Goal: Contribute content: Contribute content

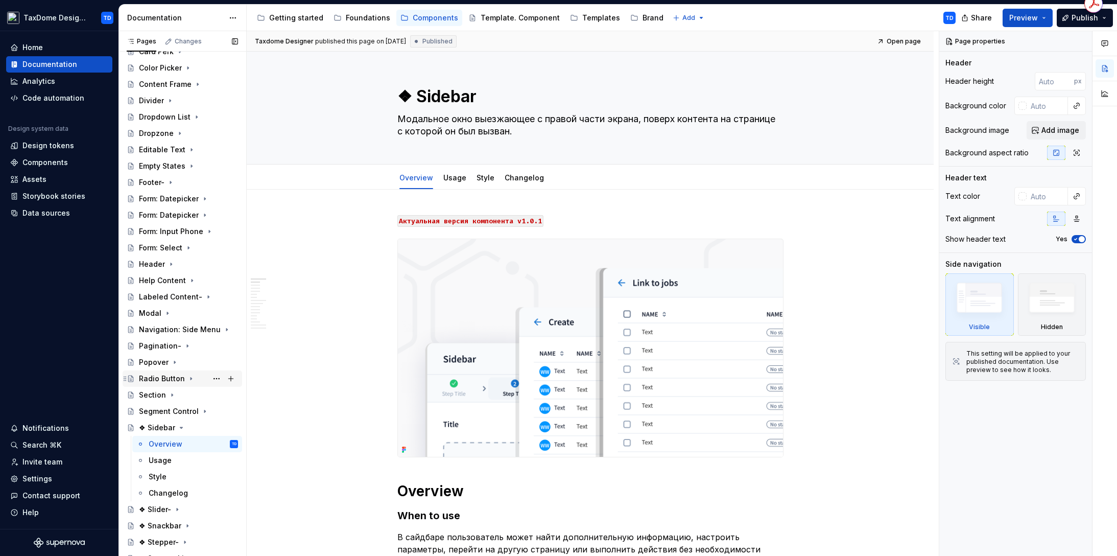
scroll to position [308, 0]
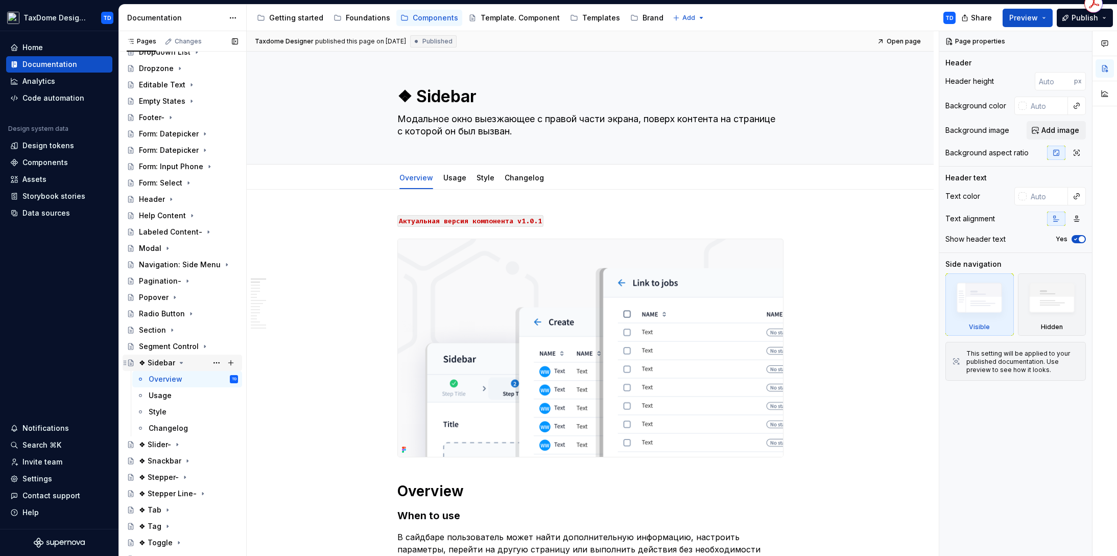
click at [160, 362] on div "❖ Sidebar" at bounding box center [157, 363] width 36 height 10
click at [421, 101] on textarea "❖ Sidebar" at bounding box center [588, 96] width 386 height 25
click at [415, 97] on textarea "❖ Sidebar" at bounding box center [588, 96] width 386 height 25
type textarea "*"
type textarea "❖Sidebar"
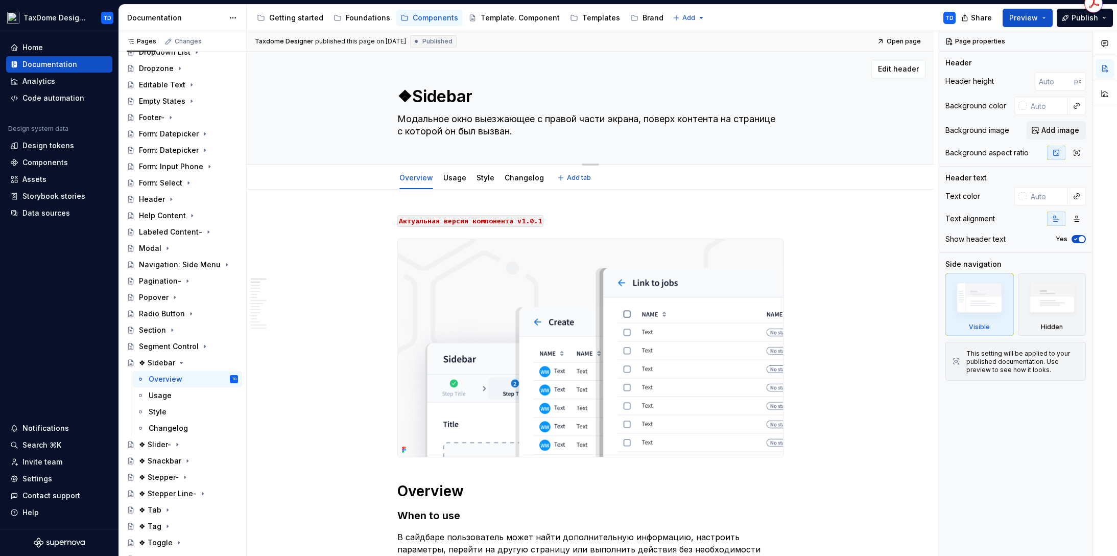
type textarea "*"
type textarea "Sidebar"
type textarea "*"
type textarea "Sidebar"
click at [172, 360] on icon "Page tree" at bounding box center [173, 363] width 8 height 8
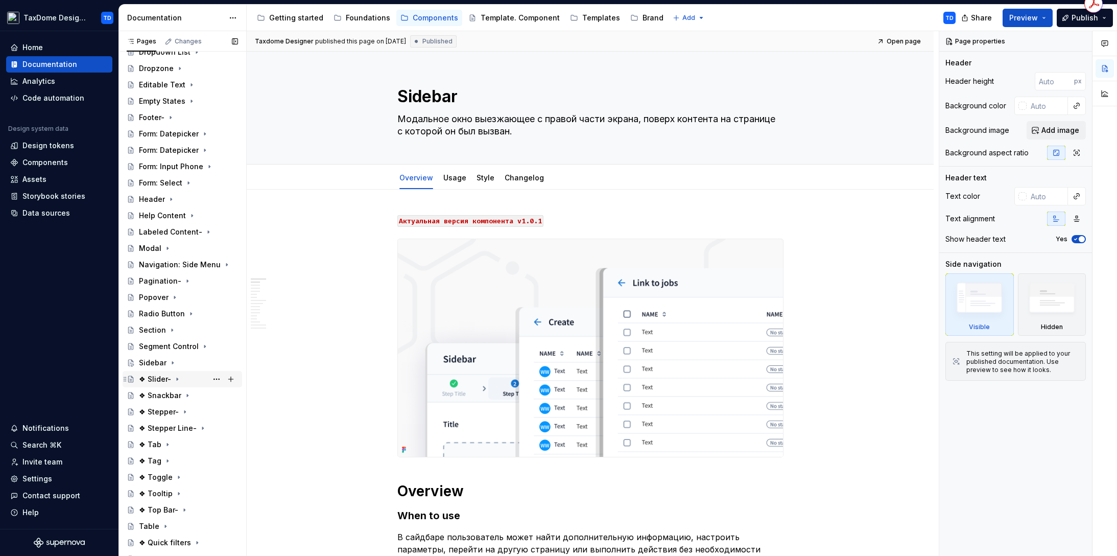
click at [158, 377] on div "❖ Slider-" at bounding box center [155, 379] width 32 height 10
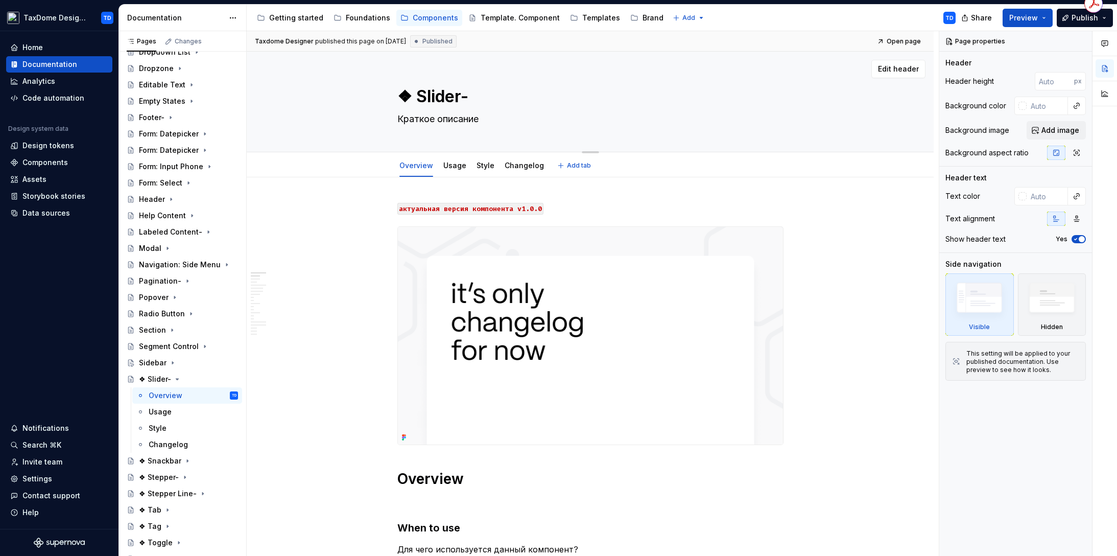
drag, startPoint x: 416, startPoint y: 94, endPoint x: 452, endPoint y: 93, distance: 36.3
click at [457, 94] on textarea "❖ Slider-" at bounding box center [588, 96] width 386 height 25
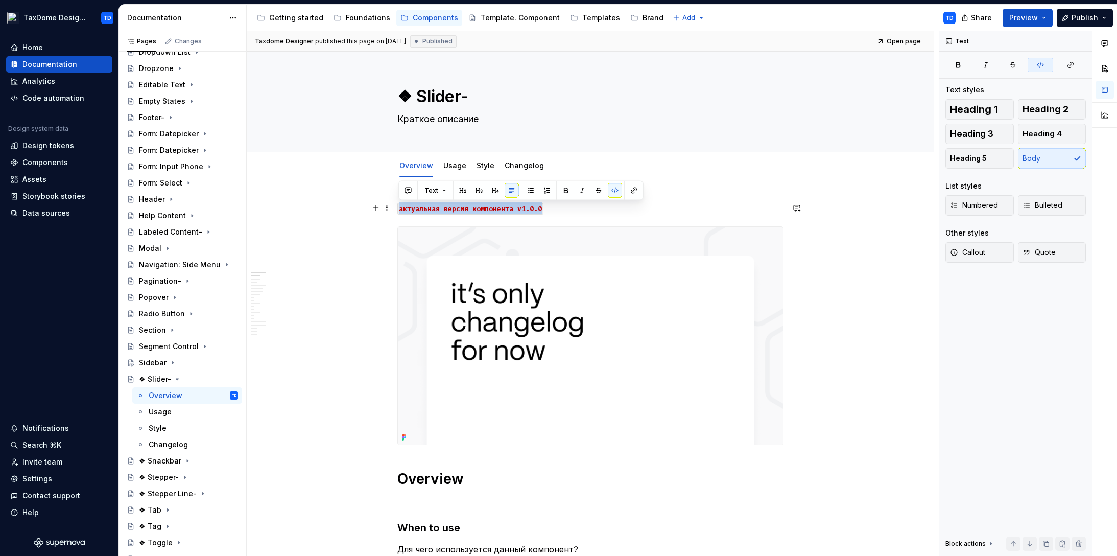
drag, startPoint x: 399, startPoint y: 208, endPoint x: 538, endPoint y: 205, distance: 139.0
click at [538, 205] on code "актуальная версия компонента v1.0.0" at bounding box center [470, 209] width 146 height 12
copy code "актуальная версия компонента v1.0.0"
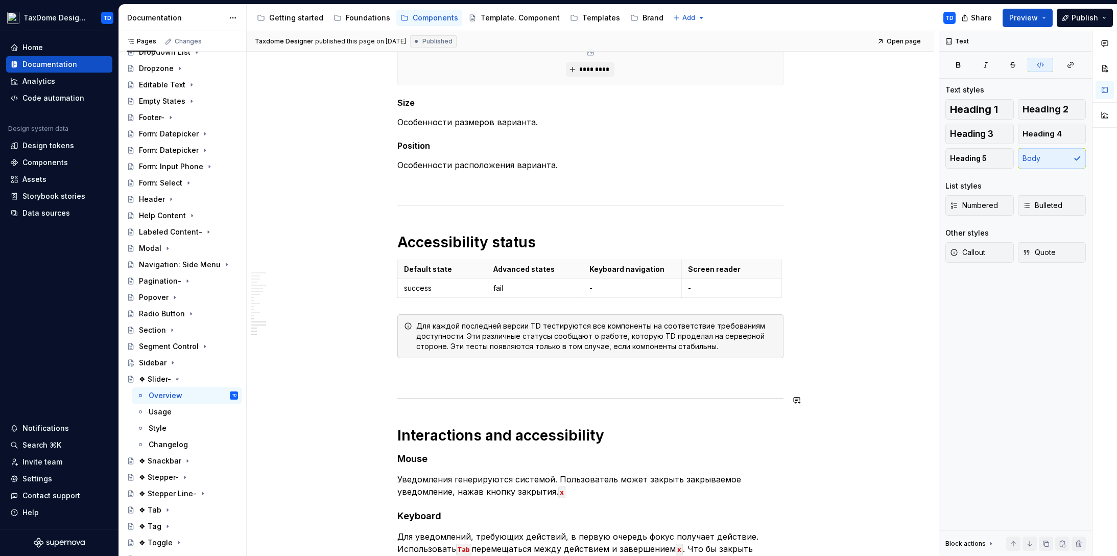
scroll to position [1909, 0]
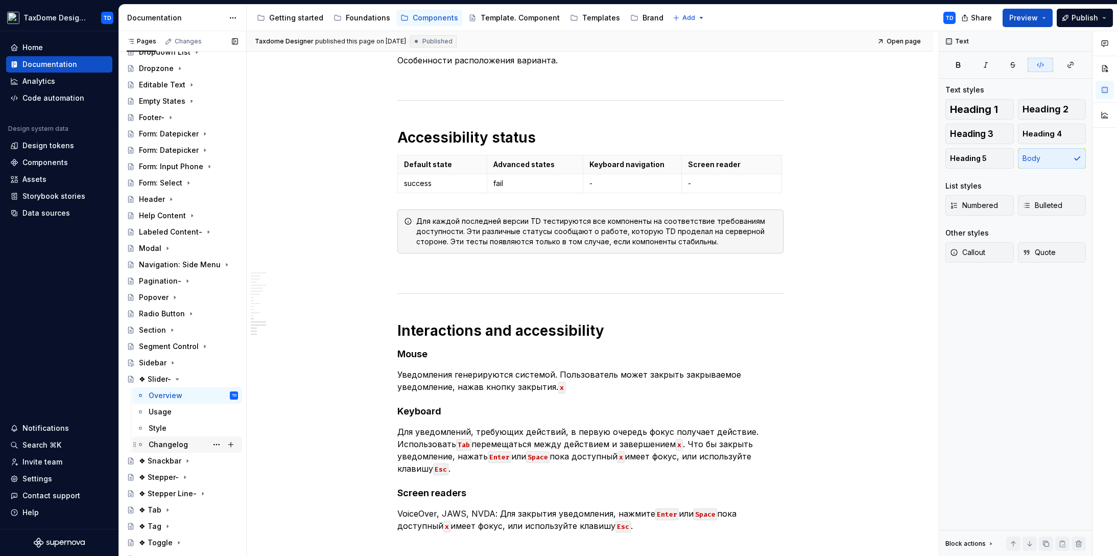
click at [170, 441] on div "Changelog" at bounding box center [168, 444] width 39 height 10
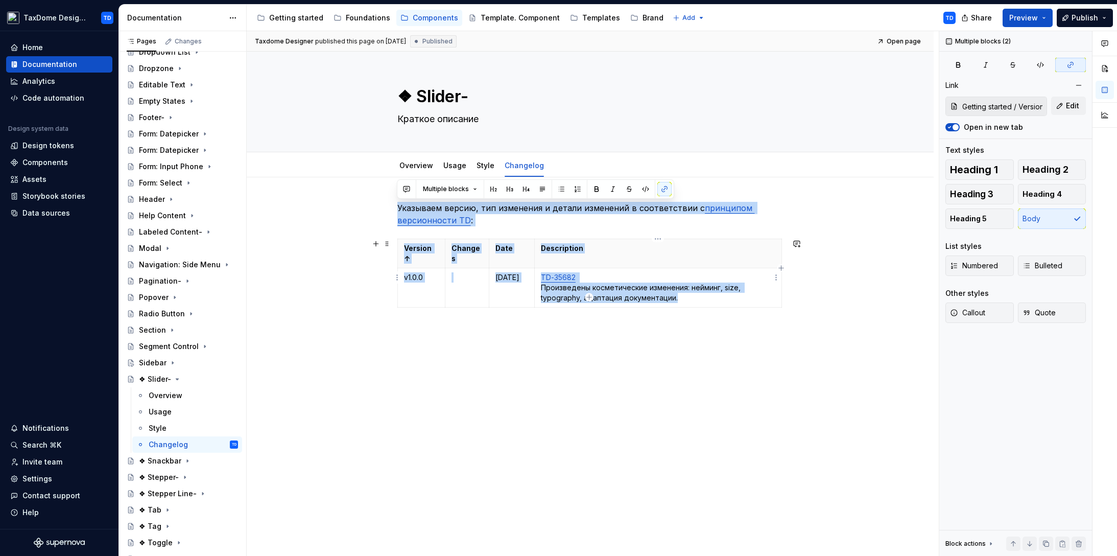
drag, startPoint x: 399, startPoint y: 206, endPoint x: 666, endPoint y: 279, distance: 276.5
click at [682, 291] on div "Указываем версию, тип изменения и детали изменений в соответствии с принципом в…" at bounding box center [590, 269] width 386 height 134
copy div "Указываем версию, тип изменения и детали изменений в соответствии с принципом в…"
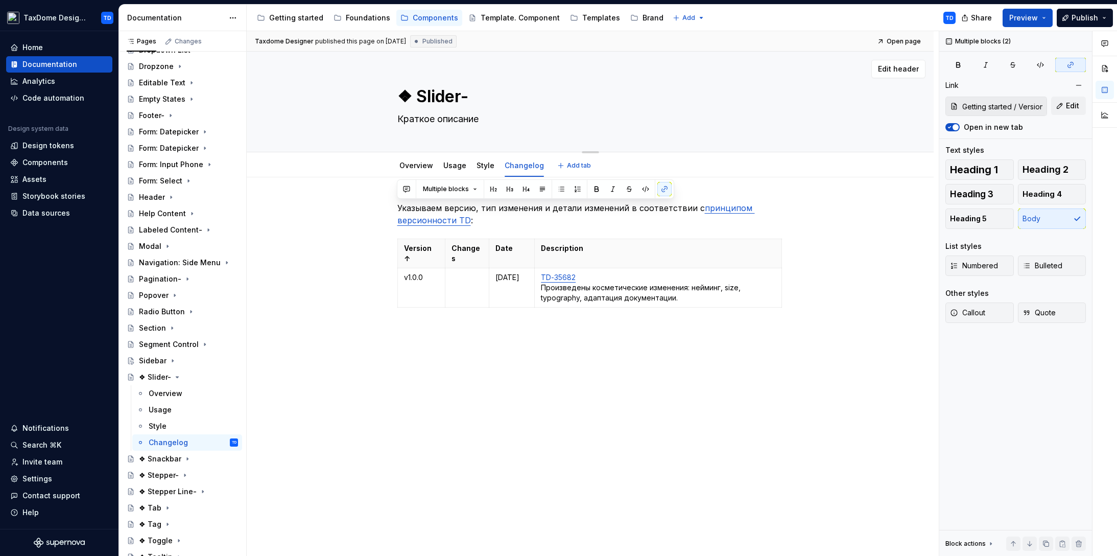
click at [426, 99] on textarea "❖ Slider-" at bounding box center [588, 96] width 386 height 25
click at [415, 97] on textarea "❖ Slider-" at bounding box center [588, 96] width 386 height 25
type textarea "*"
type textarea "❖Slider-"
type textarea "*"
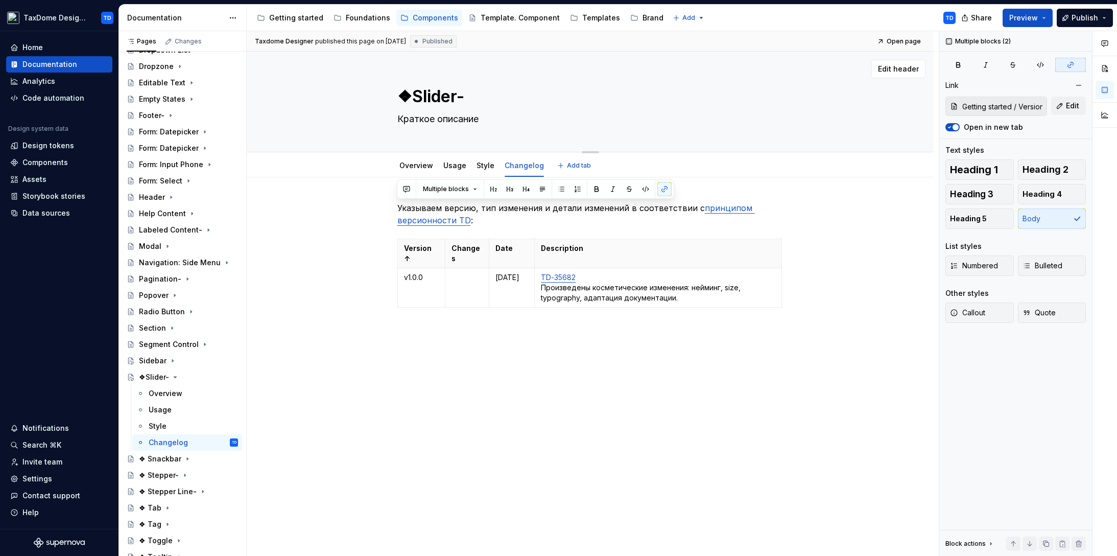
type textarea "Slider-"
type textarea "*"
type textarea "Slider-"
click at [165, 374] on icon "Page tree" at bounding box center [168, 377] width 8 height 8
drag, startPoint x: 164, startPoint y: 392, endPoint x: 205, endPoint y: 377, distance: 43.5
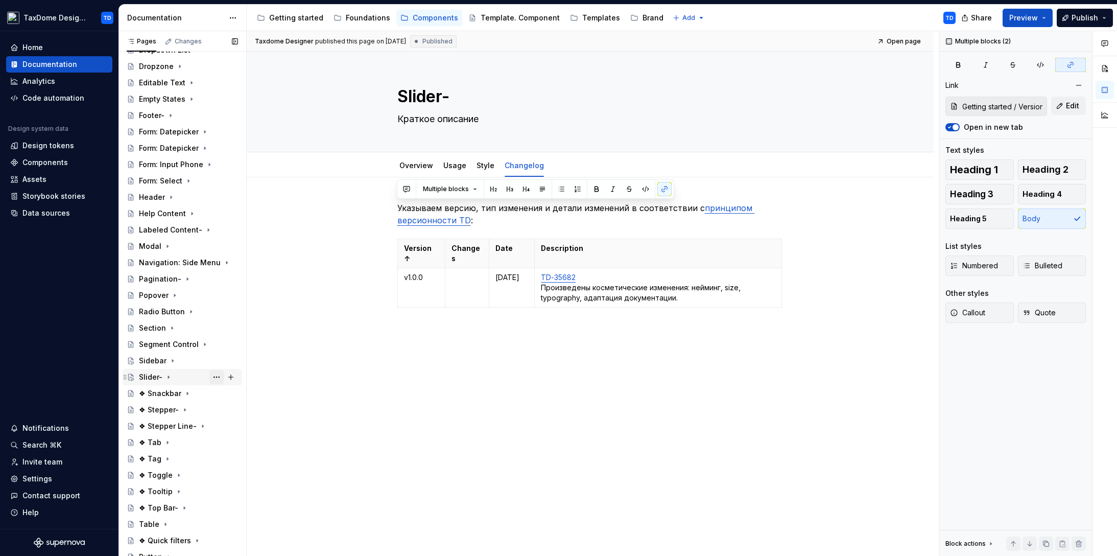
click at [164, 393] on div "❖ Snackbar" at bounding box center [160, 393] width 42 height 10
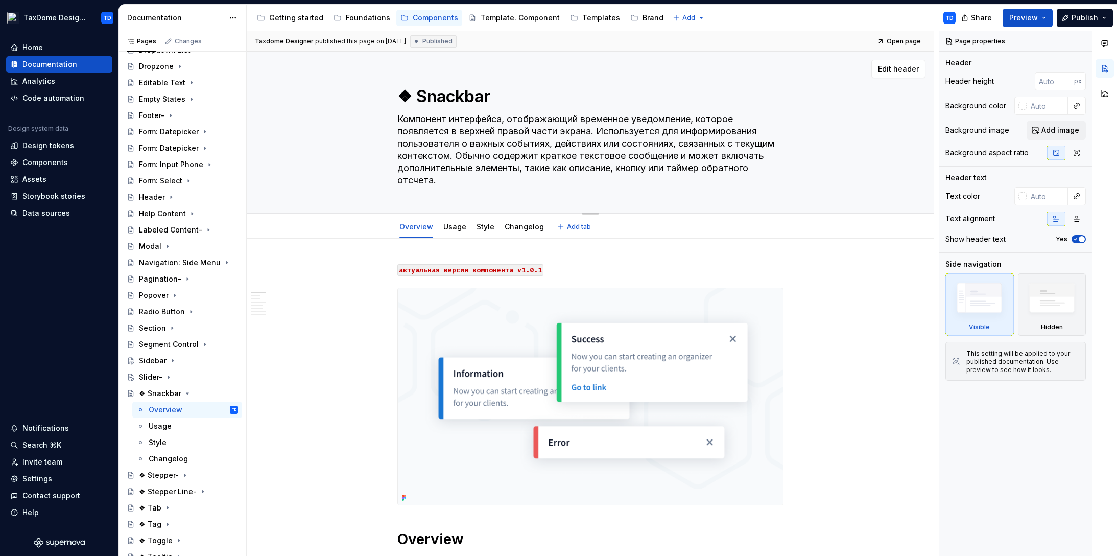
drag, startPoint x: 419, startPoint y: 97, endPoint x: 491, endPoint y: 96, distance: 72.5
click at [491, 96] on textarea "❖ Snackbar" at bounding box center [588, 96] width 386 height 25
drag, startPoint x: 395, startPoint y: 119, endPoint x: 444, endPoint y: 183, distance: 80.5
click at [444, 183] on textarea "Компонент интерфейса, отображающий временное уведомление, которое появляется в …" at bounding box center [588, 150] width 386 height 78
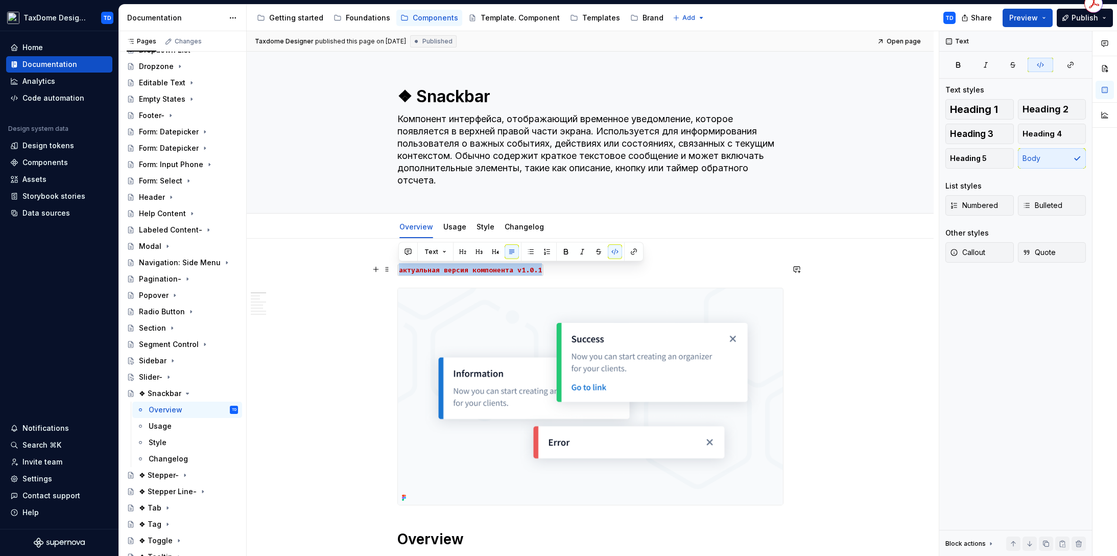
drag, startPoint x: 401, startPoint y: 271, endPoint x: 539, endPoint y: 271, distance: 137.4
click at [539, 271] on code "актуальная версия компонента v1.0.1" at bounding box center [470, 270] width 146 height 12
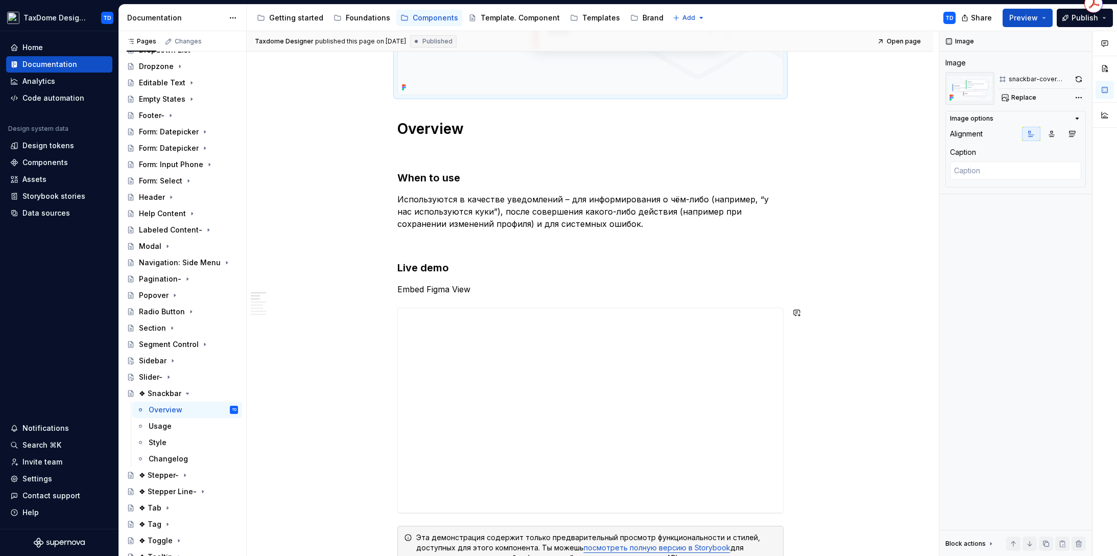
scroll to position [427, 0]
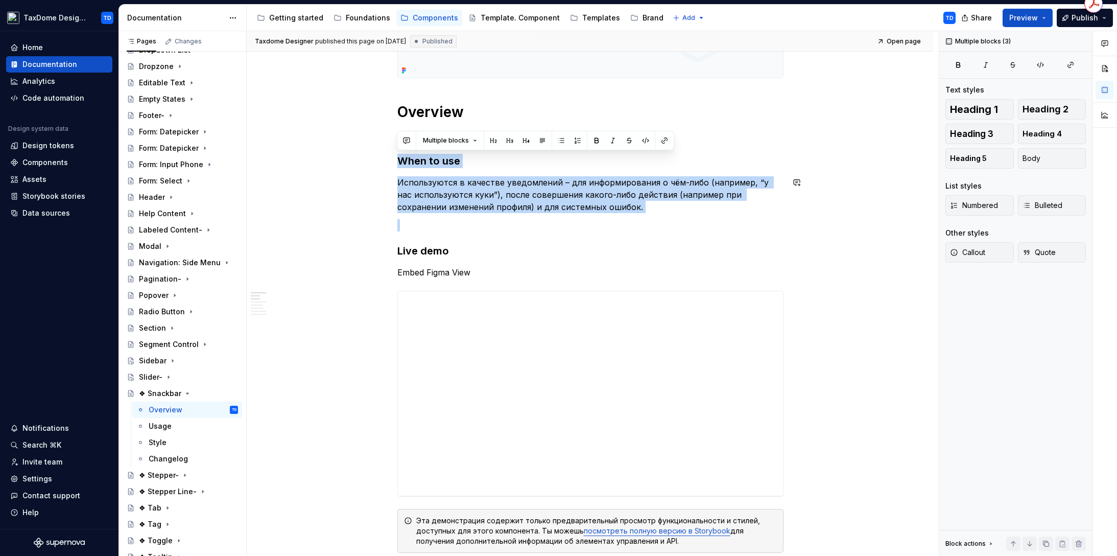
drag, startPoint x: 399, startPoint y: 161, endPoint x: 618, endPoint y: 215, distance: 225.6
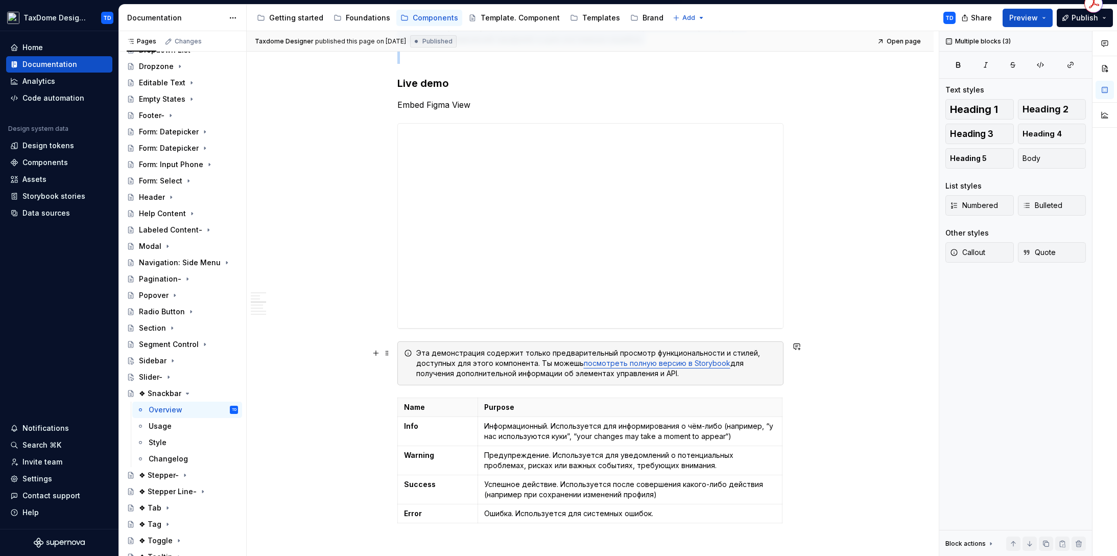
scroll to position [704, 0]
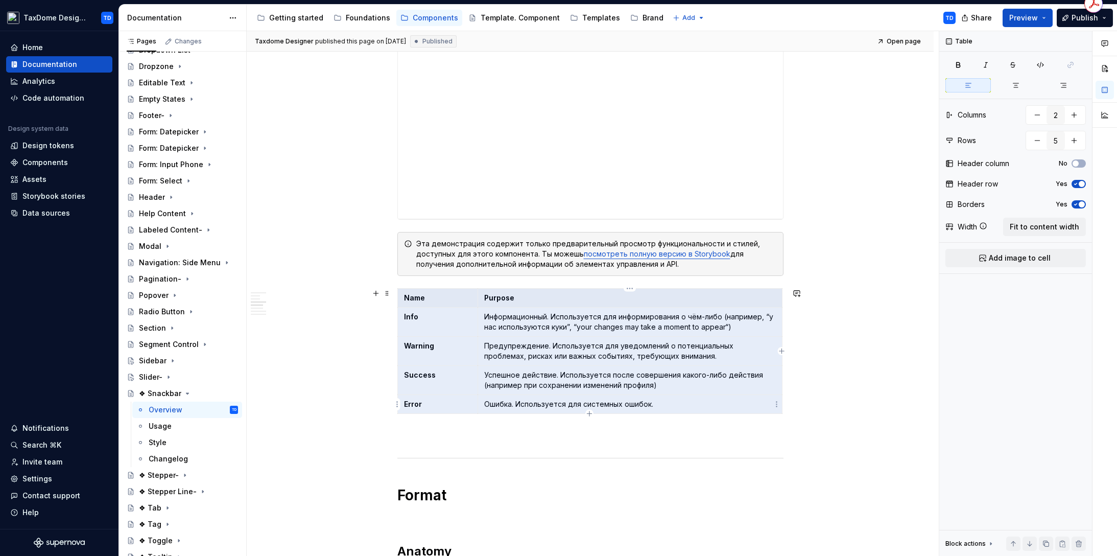
drag, startPoint x: 414, startPoint y: 298, endPoint x: 677, endPoint y: 406, distance: 284.1
click at [677, 406] on tbody "Name Purpose Info Информационный. Используется для информирования о чём-либо (н…" at bounding box center [589, 351] width 385 height 125
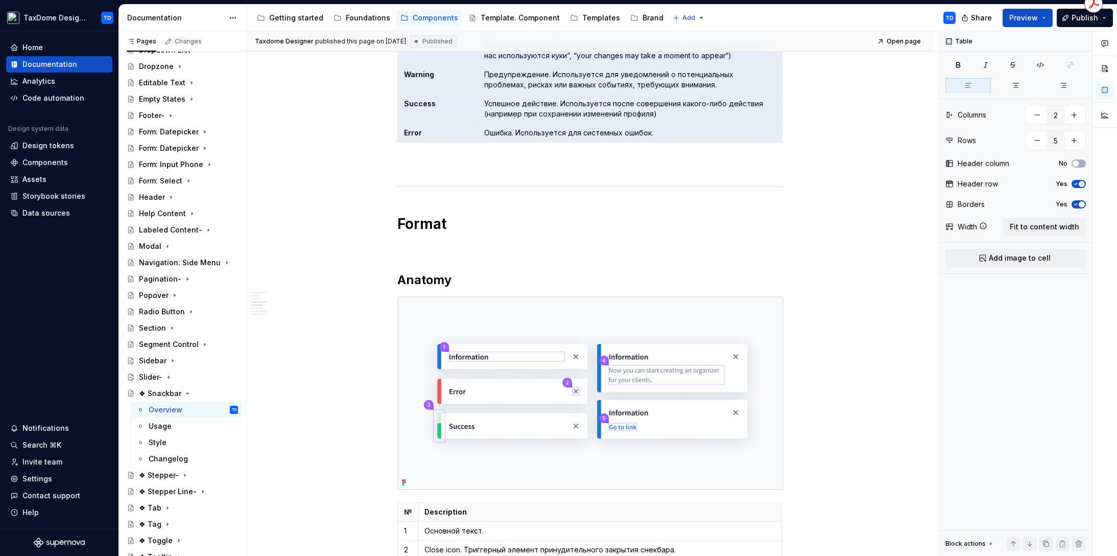
scroll to position [975, 0]
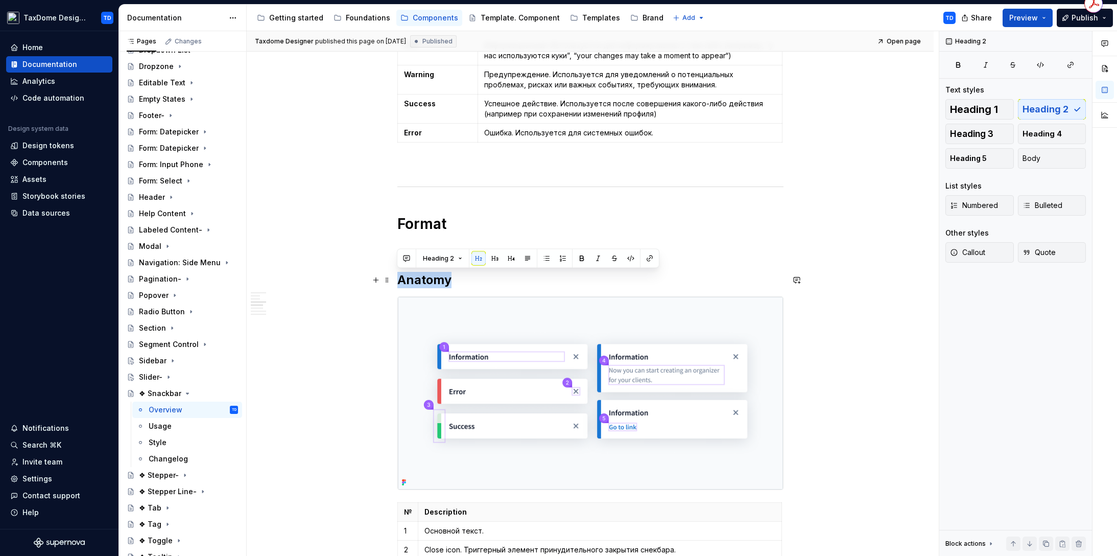
drag, startPoint x: 399, startPoint y: 279, endPoint x: 447, endPoint y: 282, distance: 48.1
click at [447, 282] on h2 "Anatomy" at bounding box center [590, 280] width 386 height 16
copy h2 "Anatomy"
click at [429, 282] on h2 "Anatomy" at bounding box center [590, 280] width 386 height 16
drag, startPoint x: 452, startPoint y: 280, endPoint x: 313, endPoint y: 94, distance: 232.4
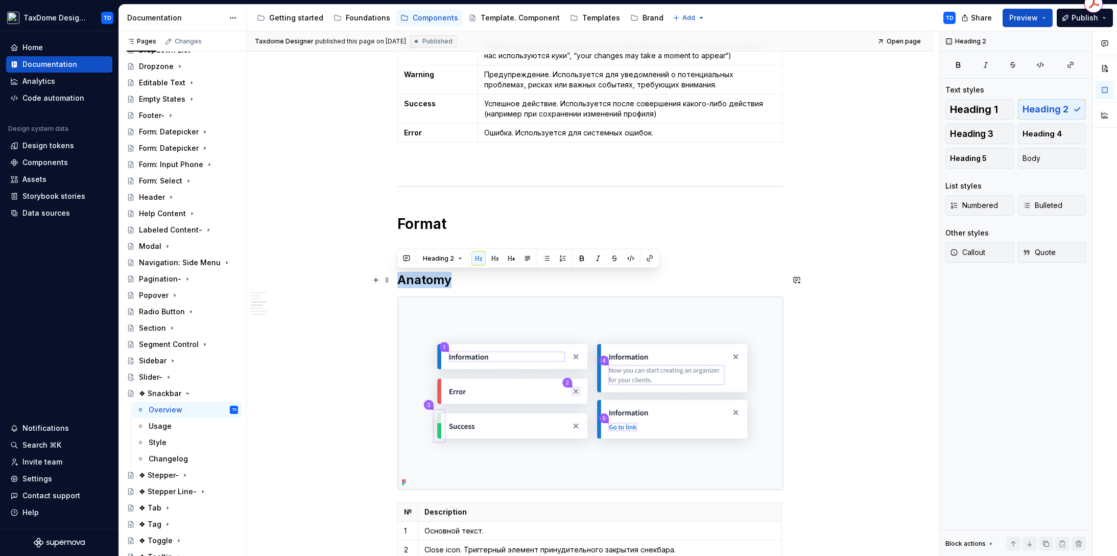
click at [399, 279] on h2 "Anatomy" at bounding box center [590, 280] width 386 height 16
copy h2 "Anatomy"
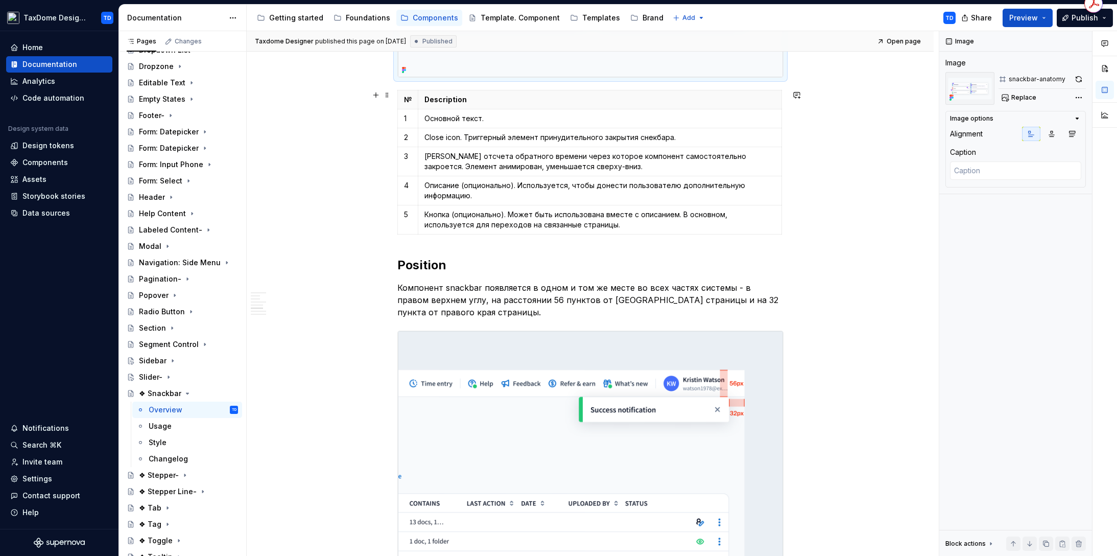
scroll to position [1339, 0]
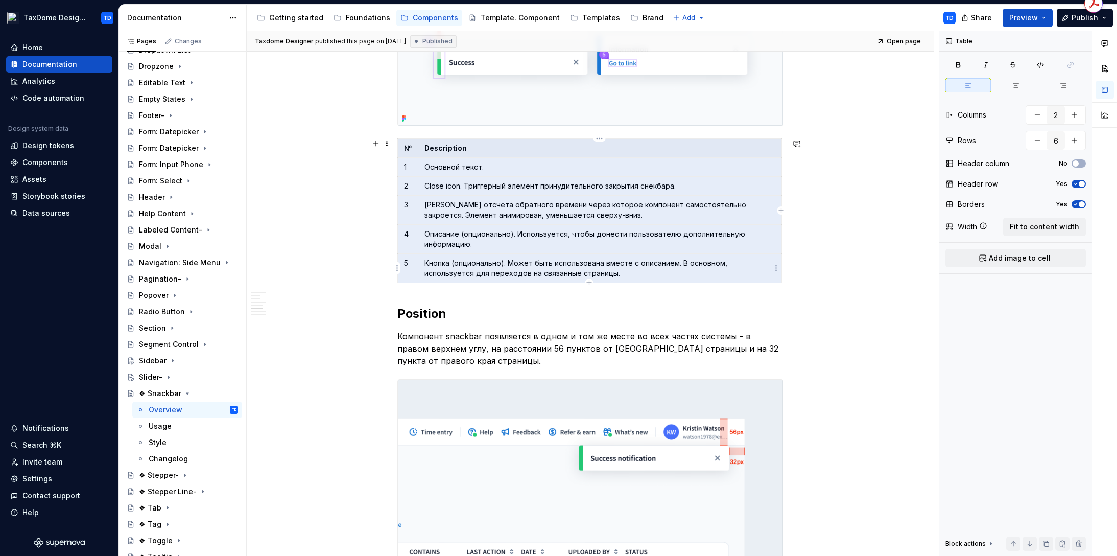
drag, startPoint x: 403, startPoint y: 150, endPoint x: 599, endPoint y: 273, distance: 231.4
click at [599, 273] on tbody "№ Description 1 Основной текст. 2 Close icon. Триггерный элемент принудительног…" at bounding box center [589, 211] width 384 height 144
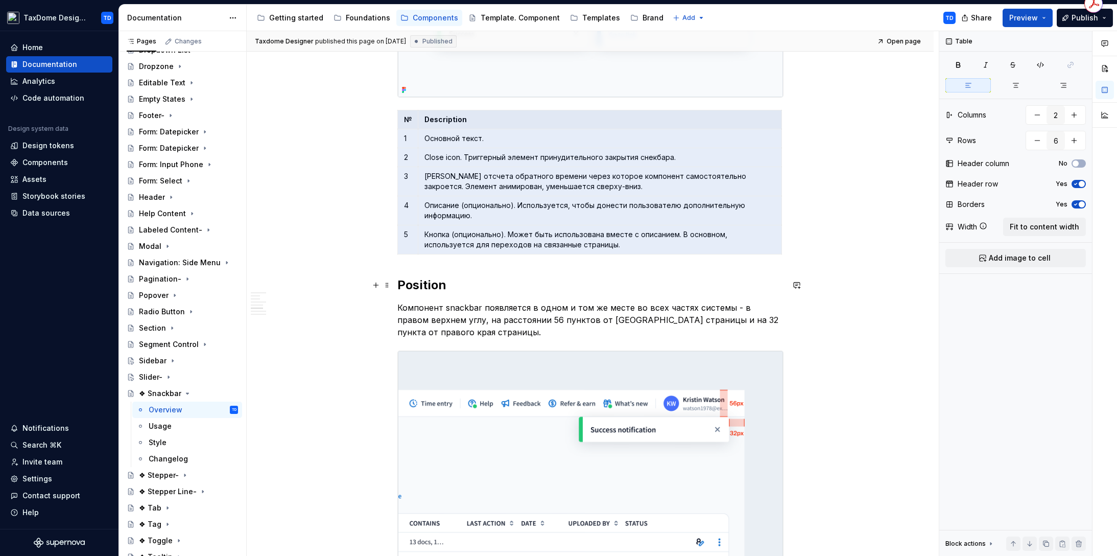
scroll to position [1464, 0]
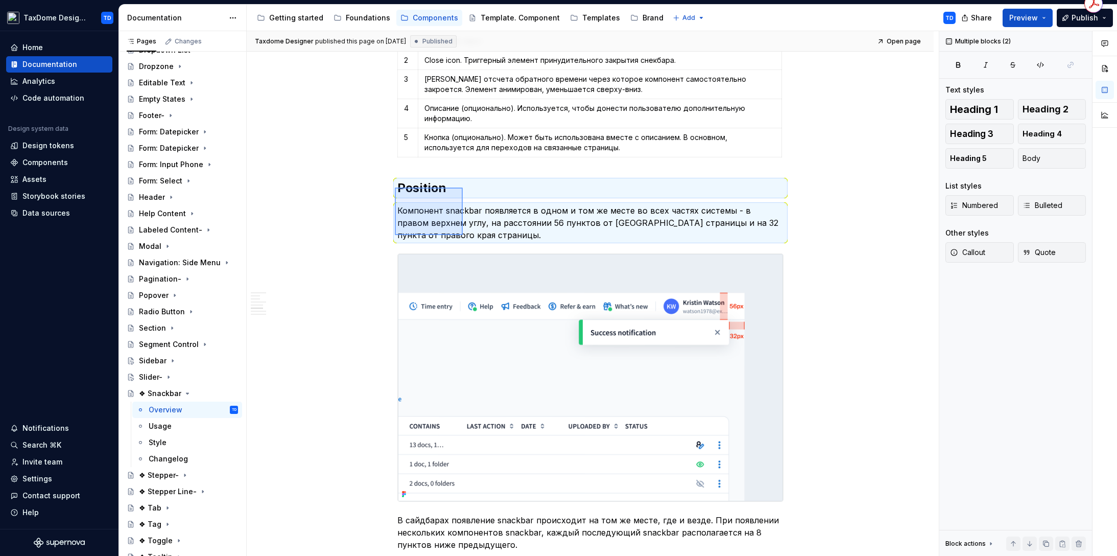
drag, startPoint x: 395, startPoint y: 187, endPoint x: 463, endPoint y: 235, distance: 82.9
click at [463, 235] on div "Taxdome Designer published this page on [DATE] Published Open page ❖ Snackbar К…" at bounding box center [593, 293] width 692 height 525
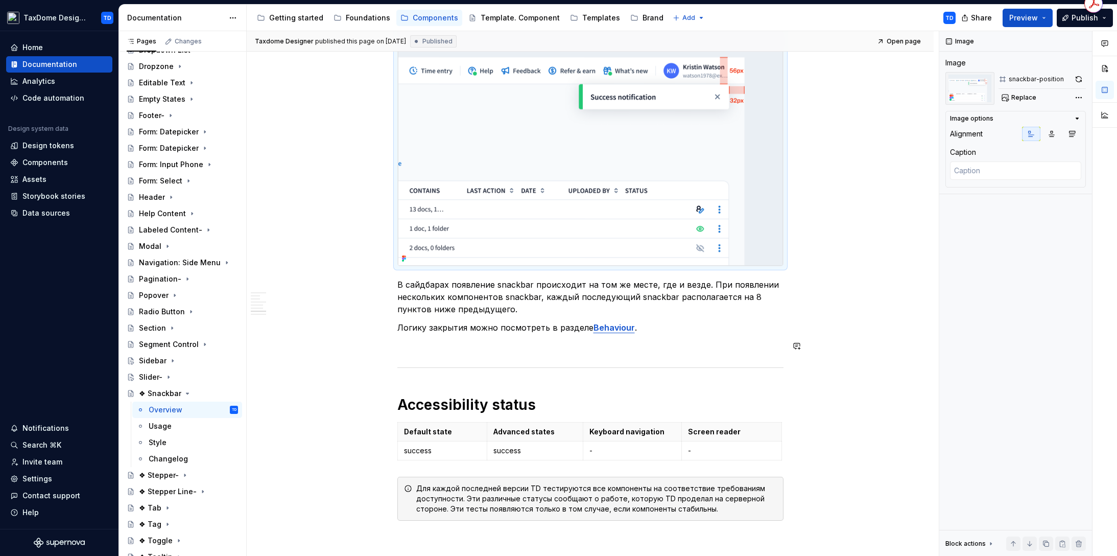
scroll to position [1711, 0]
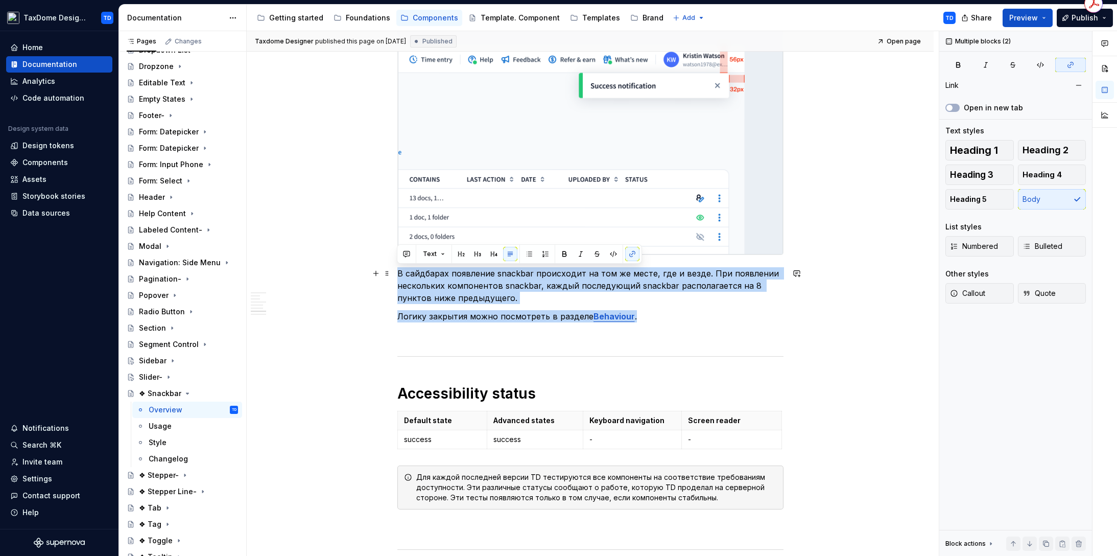
drag, startPoint x: 639, startPoint y: 320, endPoint x: 396, endPoint y: 275, distance: 246.7
copy div "В сайдбарах появление snackbar происходит на том же месте, где и везде. При поя…"
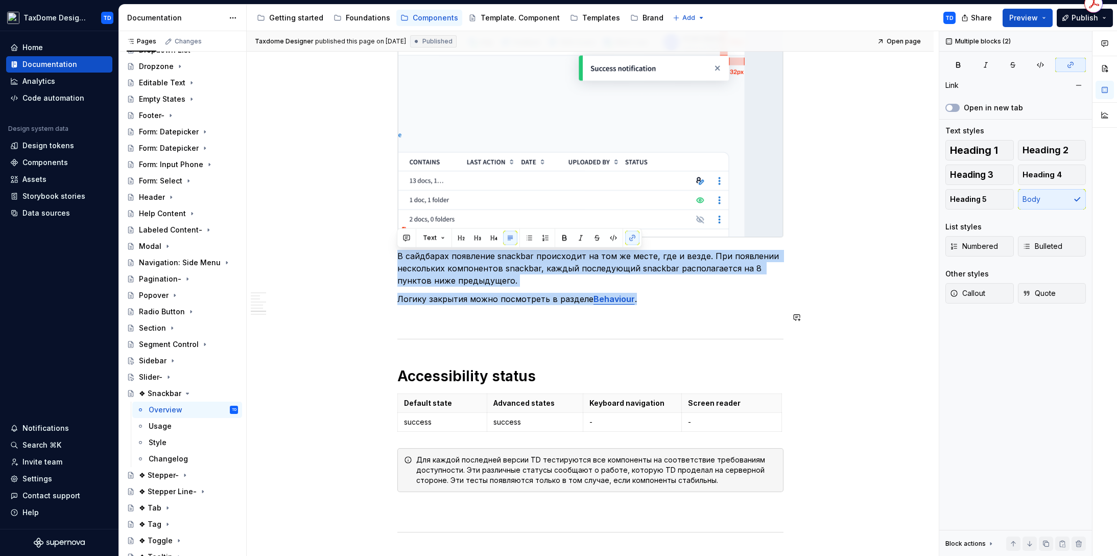
scroll to position [1729, 0]
click at [158, 430] on div "Usage" at bounding box center [160, 426] width 23 height 10
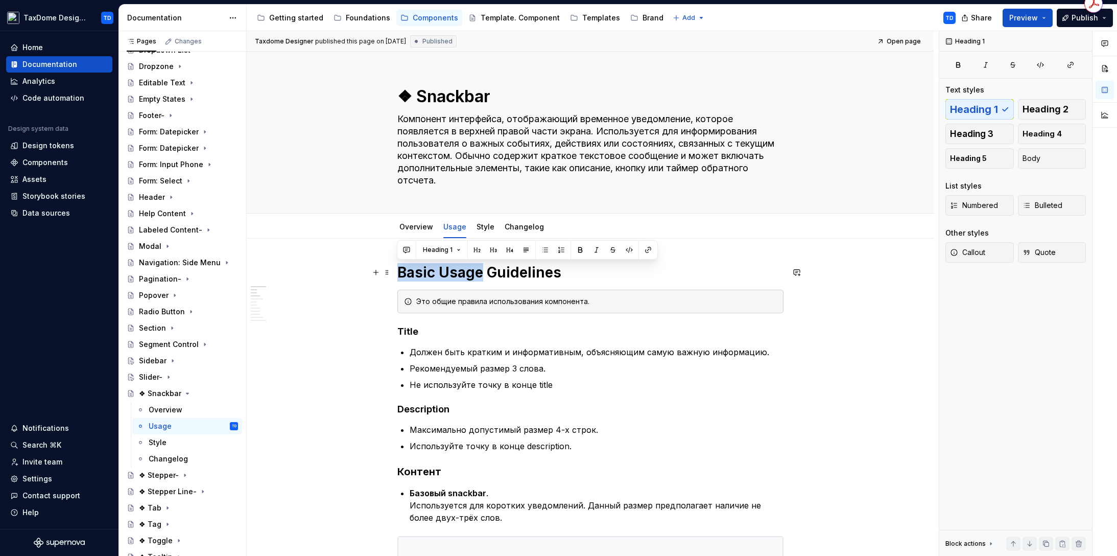
drag, startPoint x: 399, startPoint y: 274, endPoint x: 479, endPoint y: 274, distance: 80.2
click at [479, 274] on h1 "Basic Usage Guidelines" at bounding box center [590, 272] width 386 height 18
copy h1 "Basic Usage"
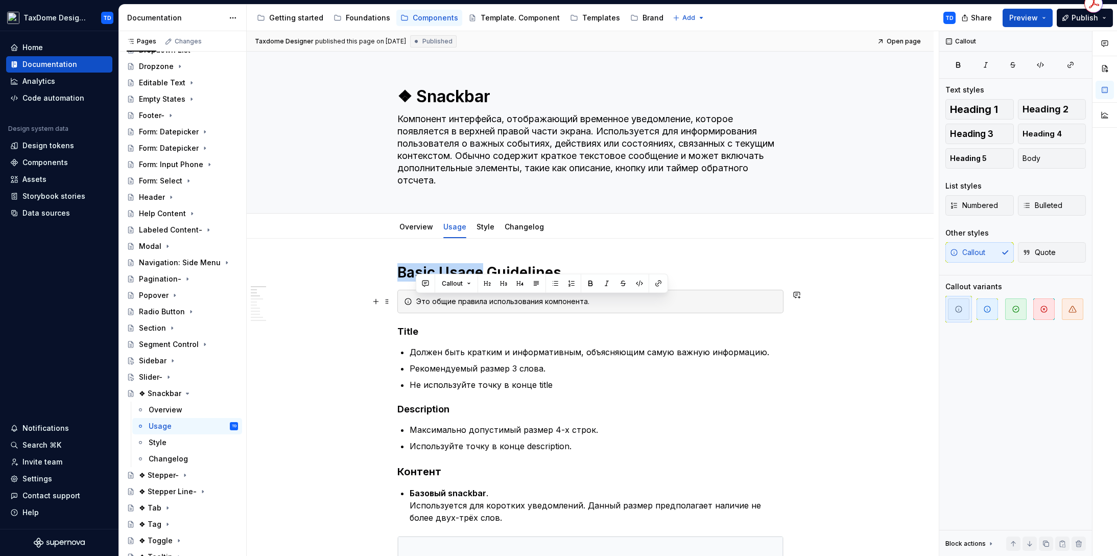
drag, startPoint x: 416, startPoint y: 300, endPoint x: 590, endPoint y: 302, distance: 174.7
click at [594, 304] on div "Это общие правила использования компонента." at bounding box center [596, 301] width 361 height 10
copy div "Это общие правила использования компонента."
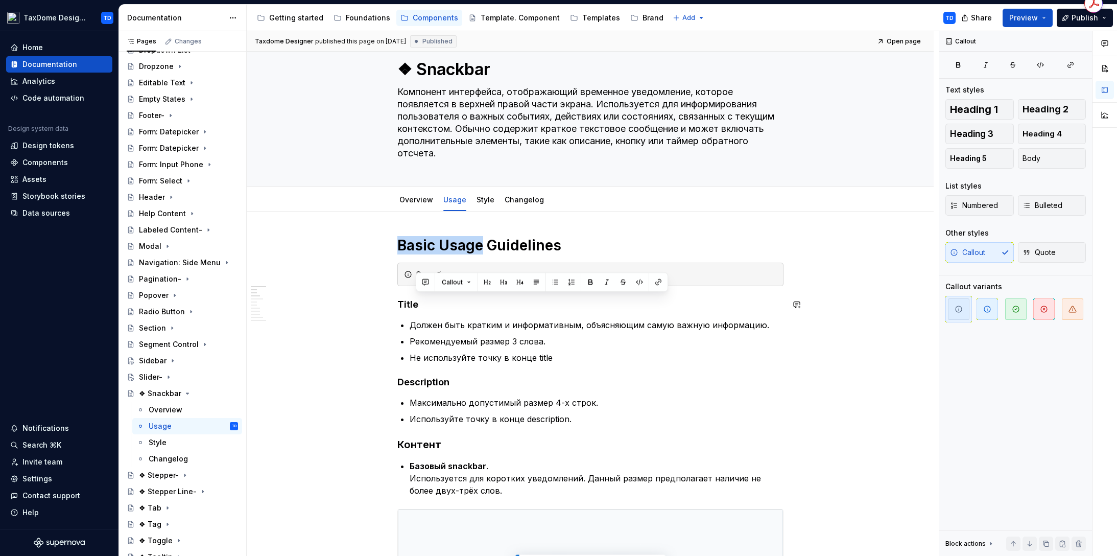
scroll to position [148, 0]
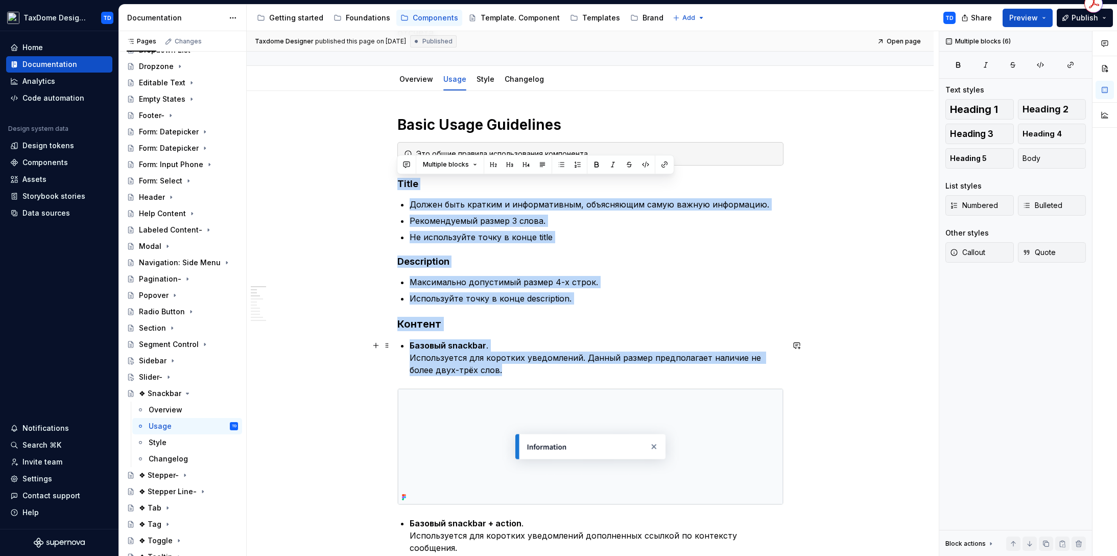
drag, startPoint x: 397, startPoint y: 183, endPoint x: 527, endPoint y: 372, distance: 228.9
copy div "Title Должен быть кратким и информативным, объясняющим самую важную информацию.…"
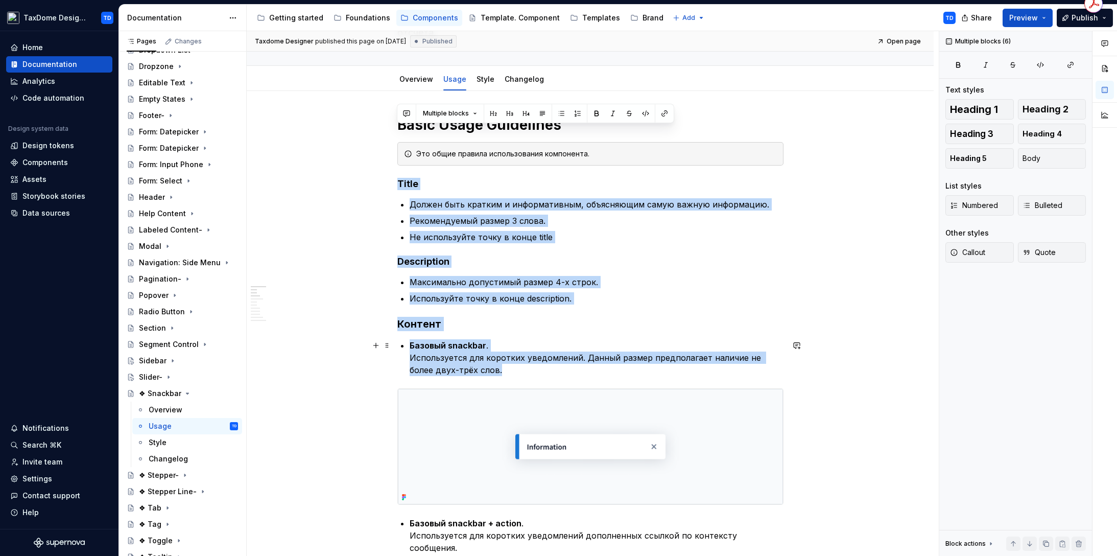
scroll to position [317, 0]
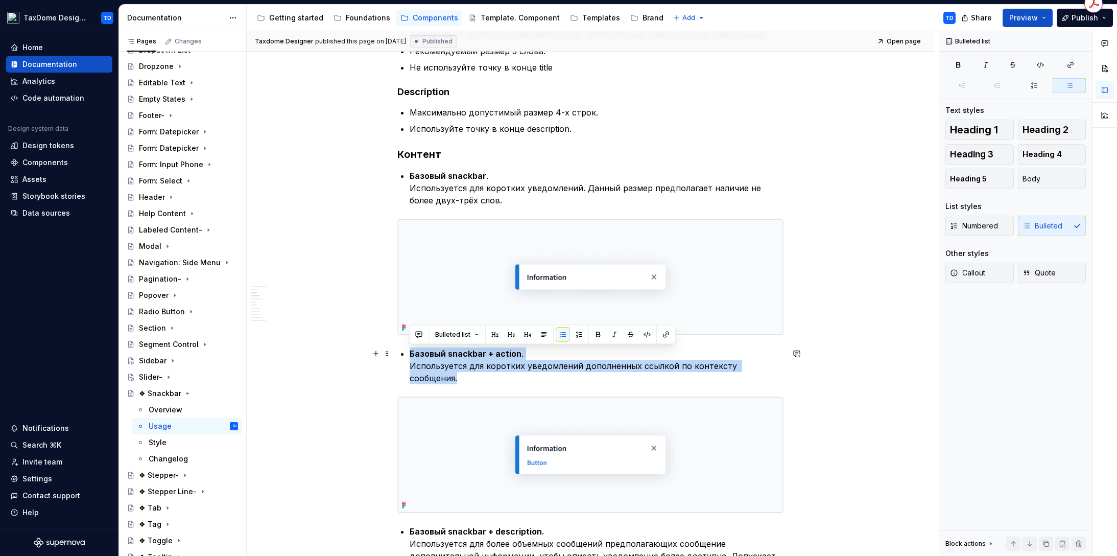
drag, startPoint x: 412, startPoint y: 351, endPoint x: 774, endPoint y: 364, distance: 362.4
click at [774, 364] on p "Базовый snackbar + action . Используется для коротких уведомлений дополненных с…" at bounding box center [597, 365] width 374 height 37
copy p "Базовый snackbar + action . Используется для коротких уведомлений дополненных с…"
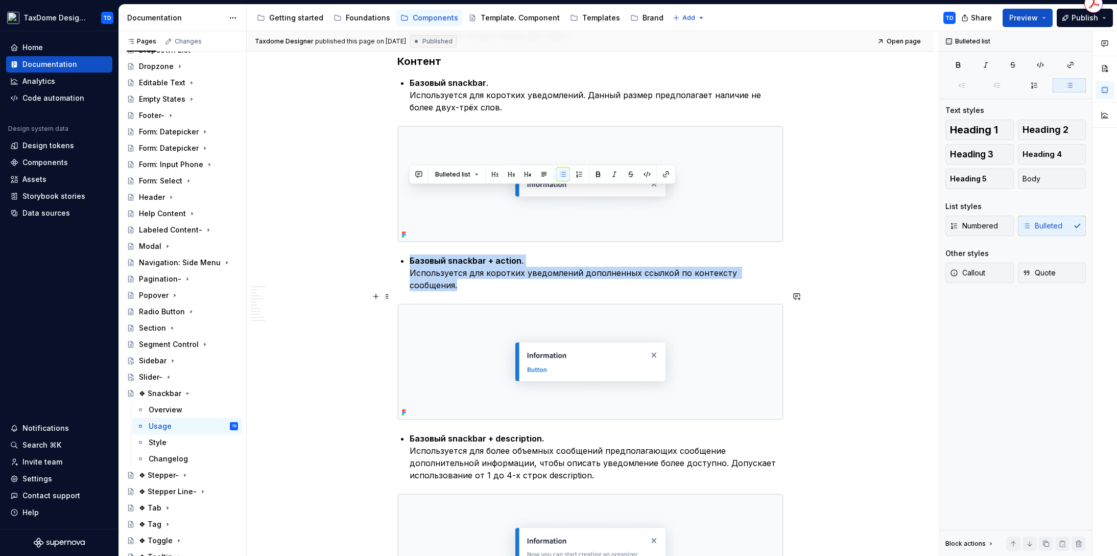
scroll to position [478, 0]
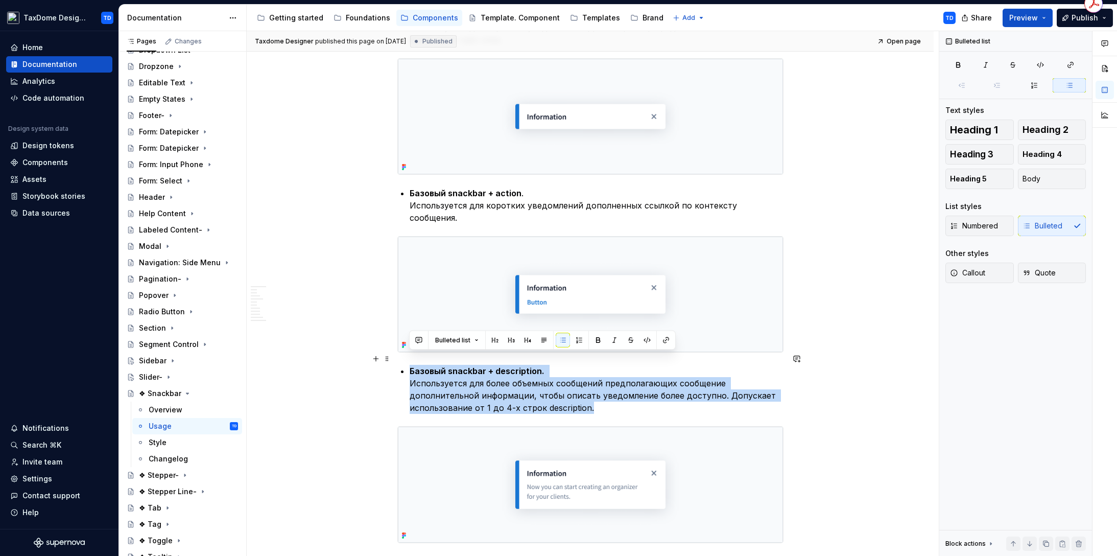
drag, startPoint x: 410, startPoint y: 359, endPoint x: 589, endPoint y: 380, distance: 180.0
copy p "Базовый snackbar + description. Используется для более объемных сообщений предп…"
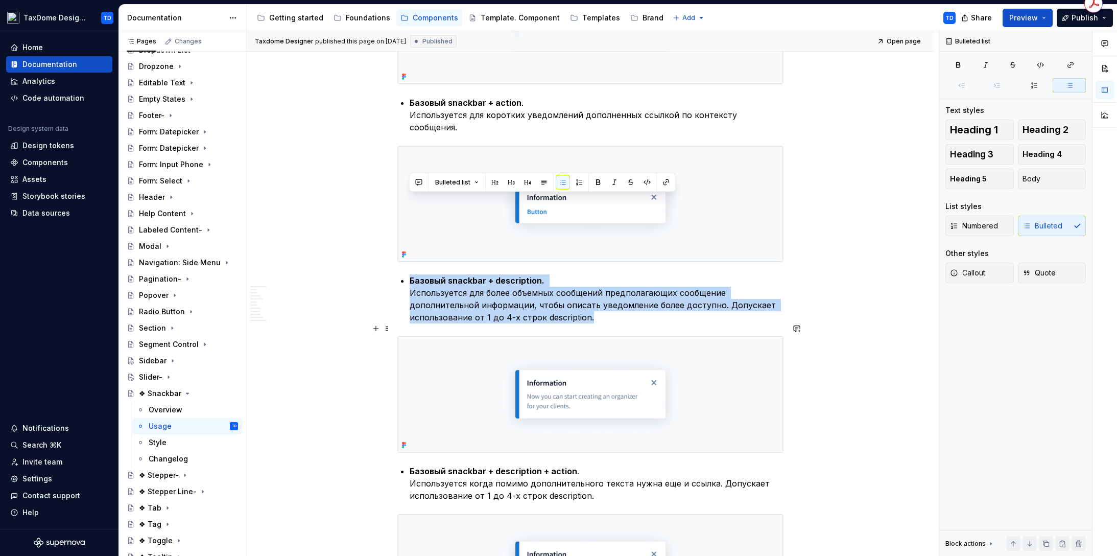
scroll to position [635, 0]
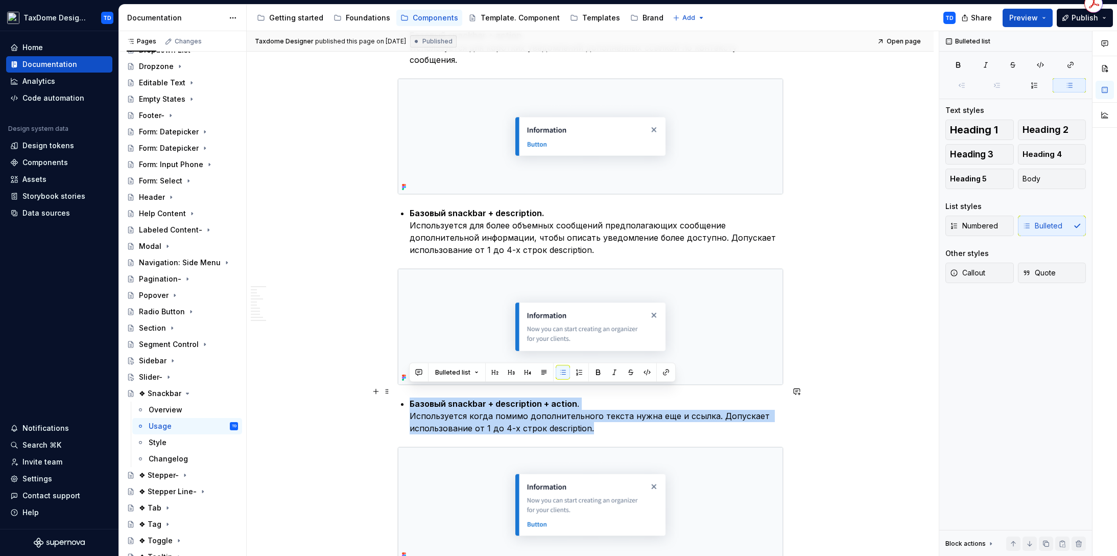
drag, startPoint x: 409, startPoint y: 388, endPoint x: 622, endPoint y: 414, distance: 214.5
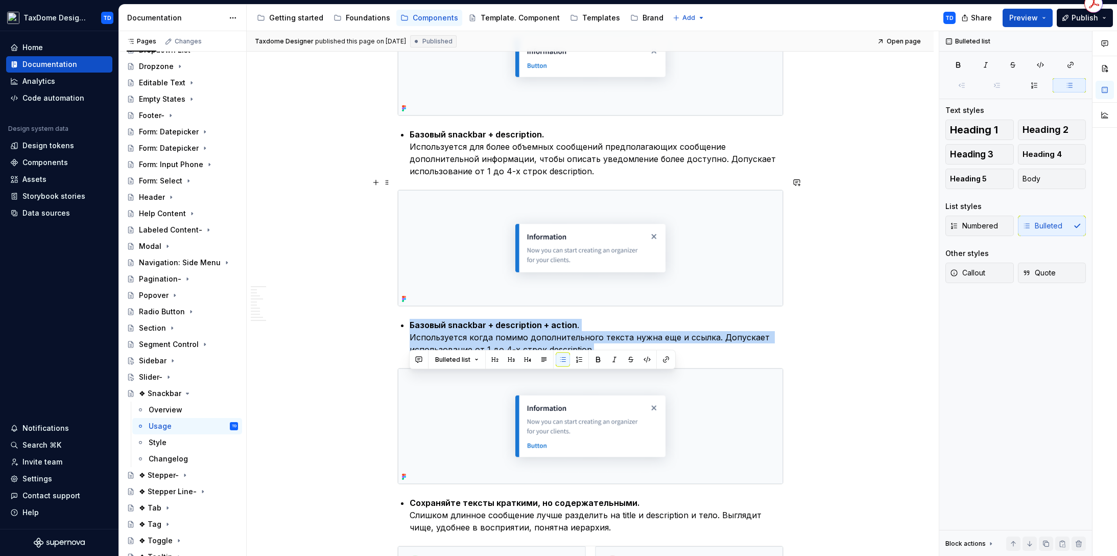
scroll to position [799, 0]
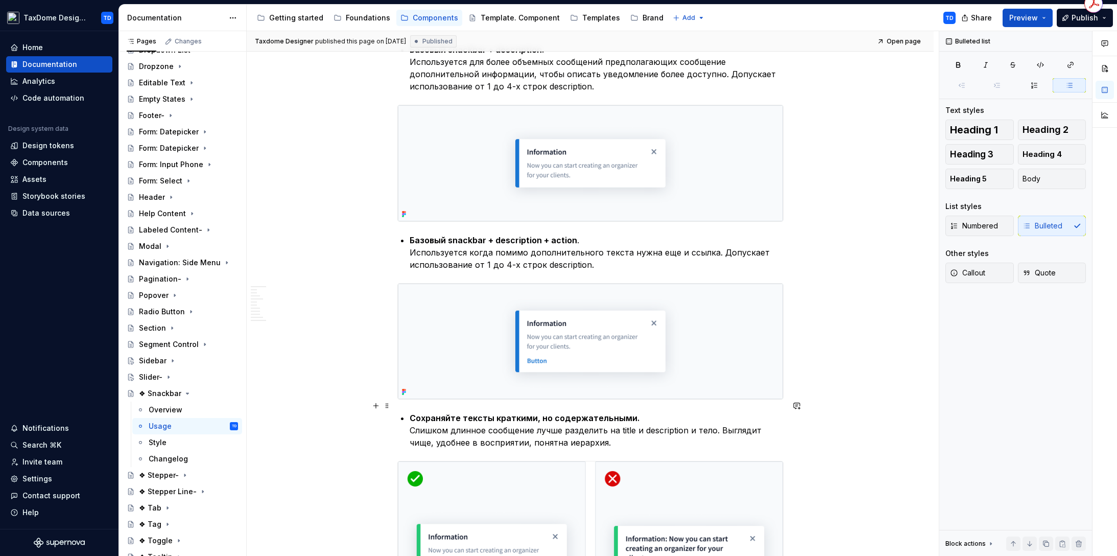
drag, startPoint x: 410, startPoint y: 404, endPoint x: 590, endPoint y: 435, distance: 183.0
click at [595, 435] on p "Сохраняйте тексты краткими, но содержательными. Слишком длинное сообщение лучше…" at bounding box center [597, 430] width 374 height 37
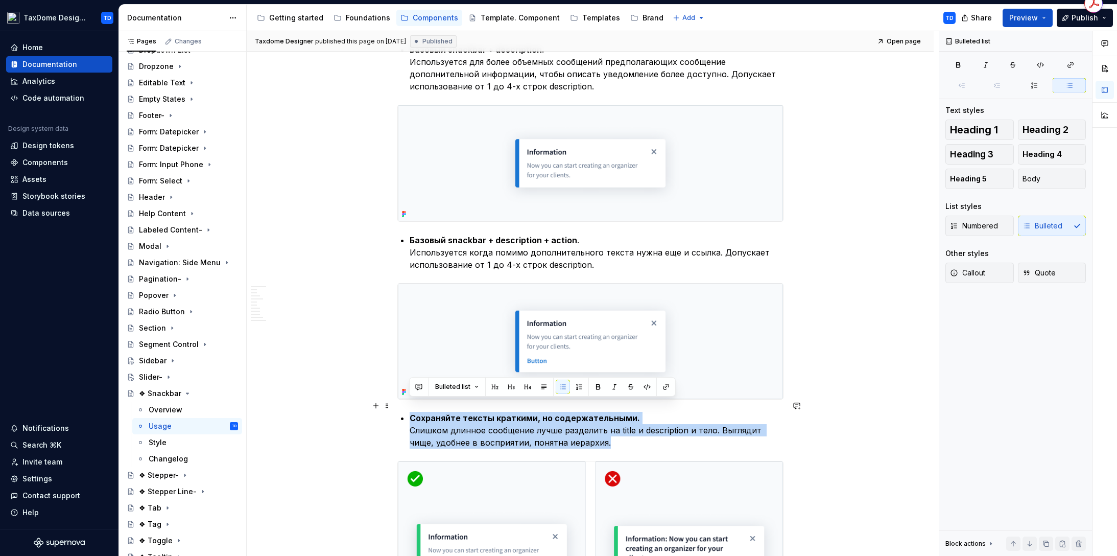
drag, startPoint x: 559, startPoint y: 428, endPoint x: 409, endPoint y: 401, distance: 152.5
click at [410, 412] on p "Сохраняйте тексты краткими, но содержательными. Слишком длинное сообщение лучше…" at bounding box center [597, 430] width 374 height 37
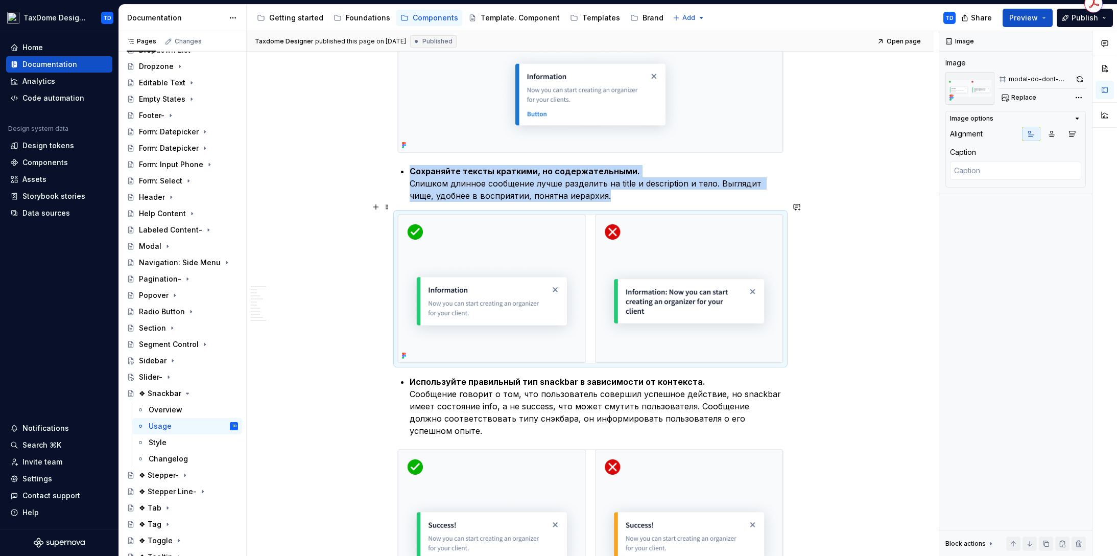
scroll to position [1115, 0]
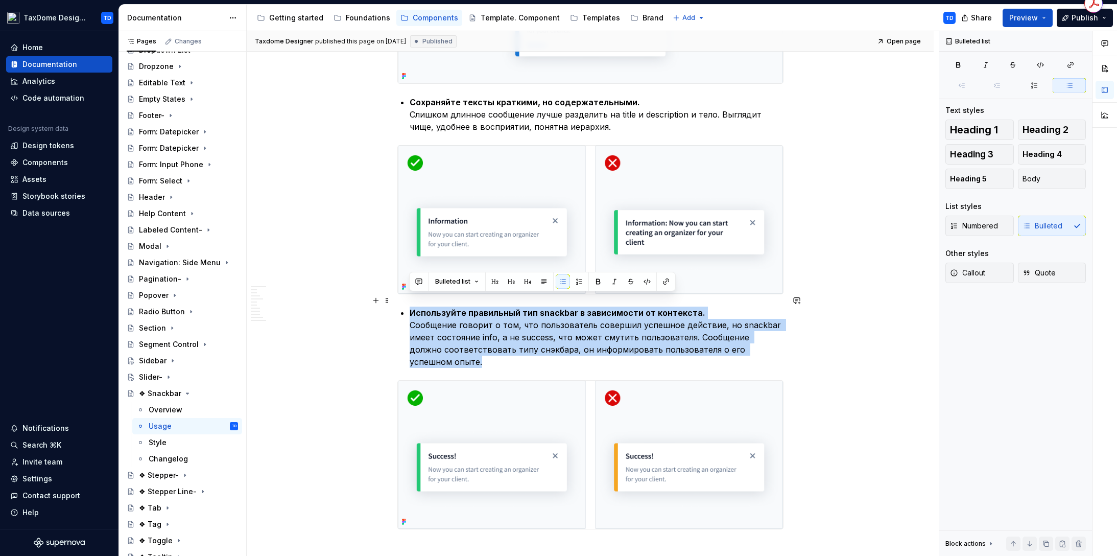
drag, startPoint x: 409, startPoint y: 300, endPoint x: 771, endPoint y: 335, distance: 363.8
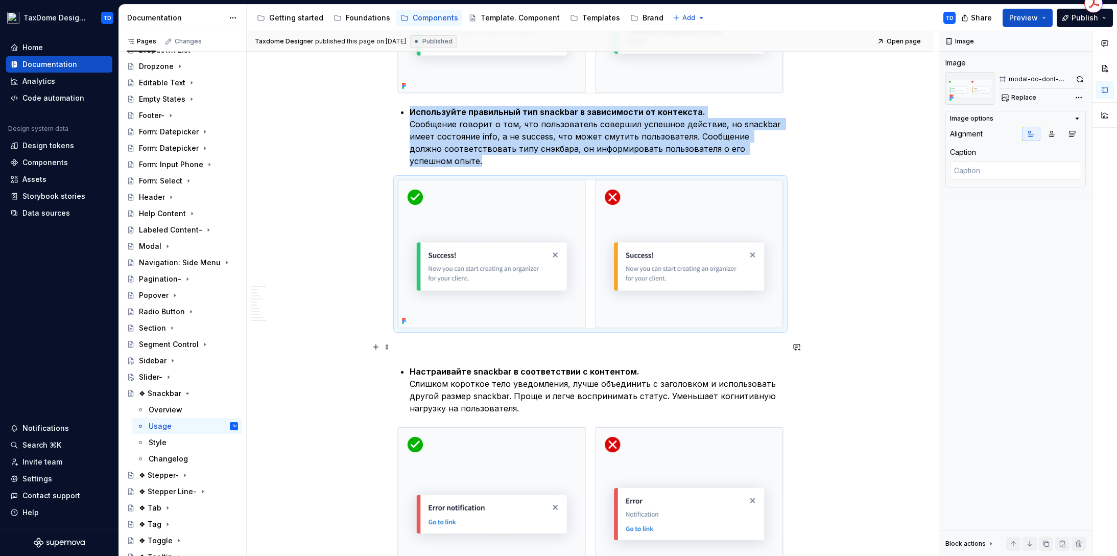
scroll to position [1321, 0]
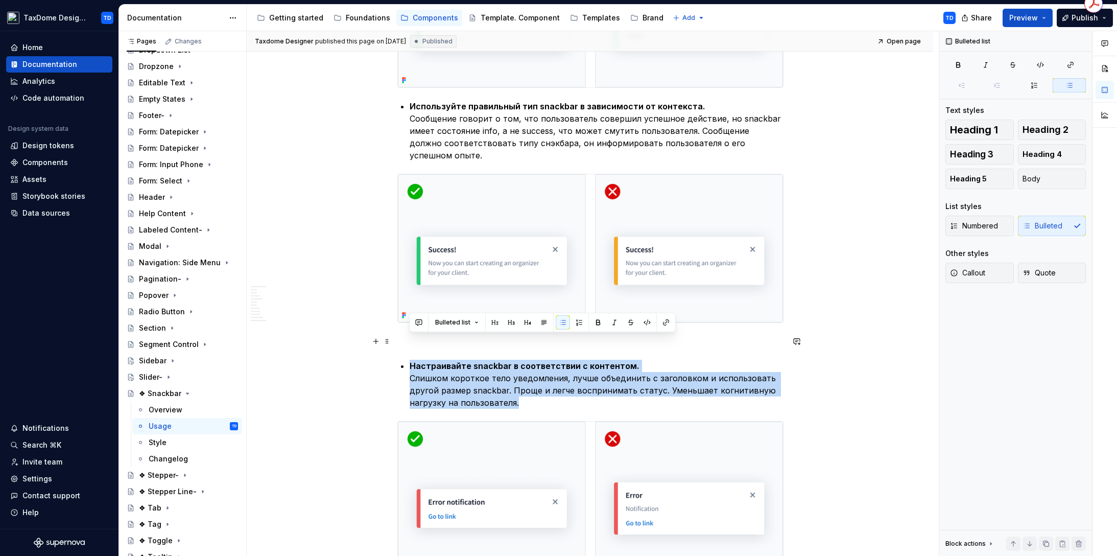
drag, startPoint x: 408, startPoint y: 339, endPoint x: 540, endPoint y: 380, distance: 138.3
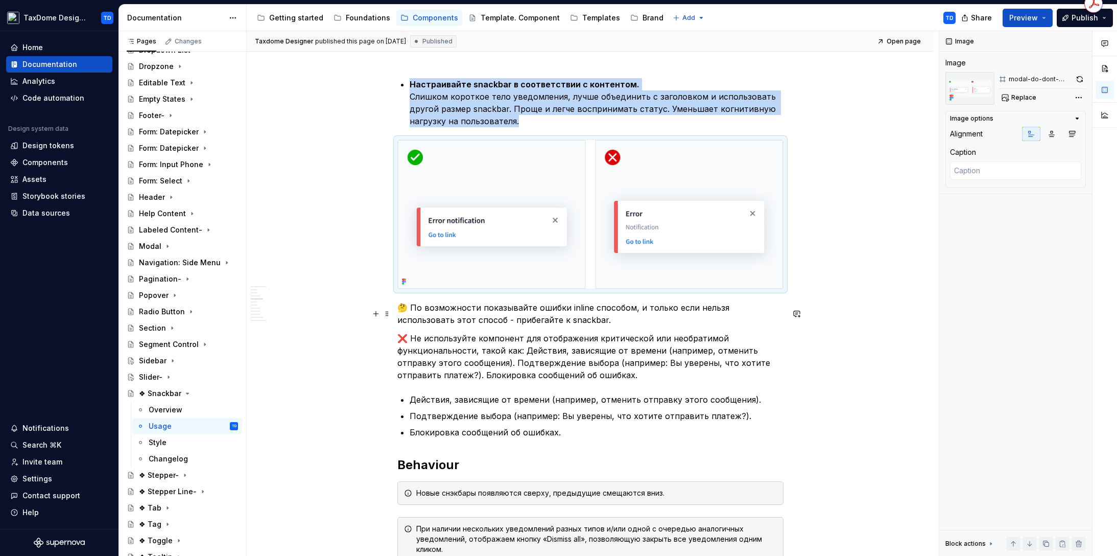
scroll to position [1645, 0]
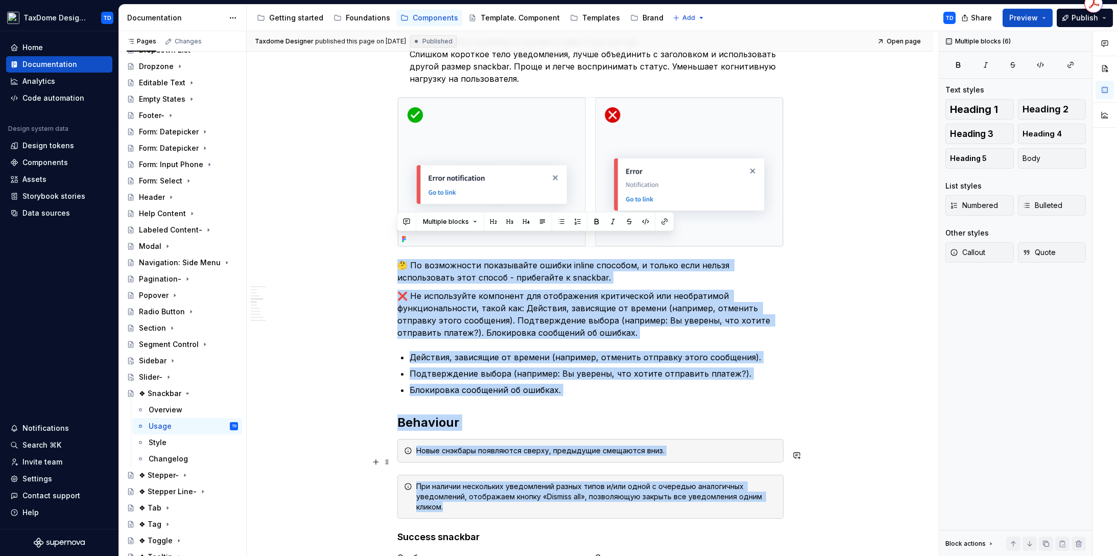
drag, startPoint x: 401, startPoint y: 239, endPoint x: 668, endPoint y: 486, distance: 362.9
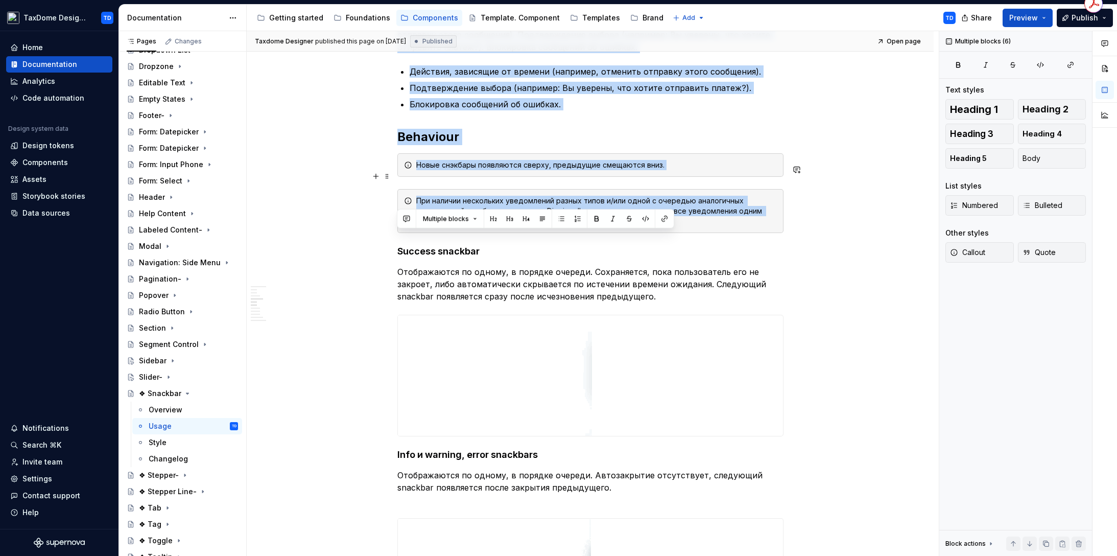
scroll to position [1935, 0]
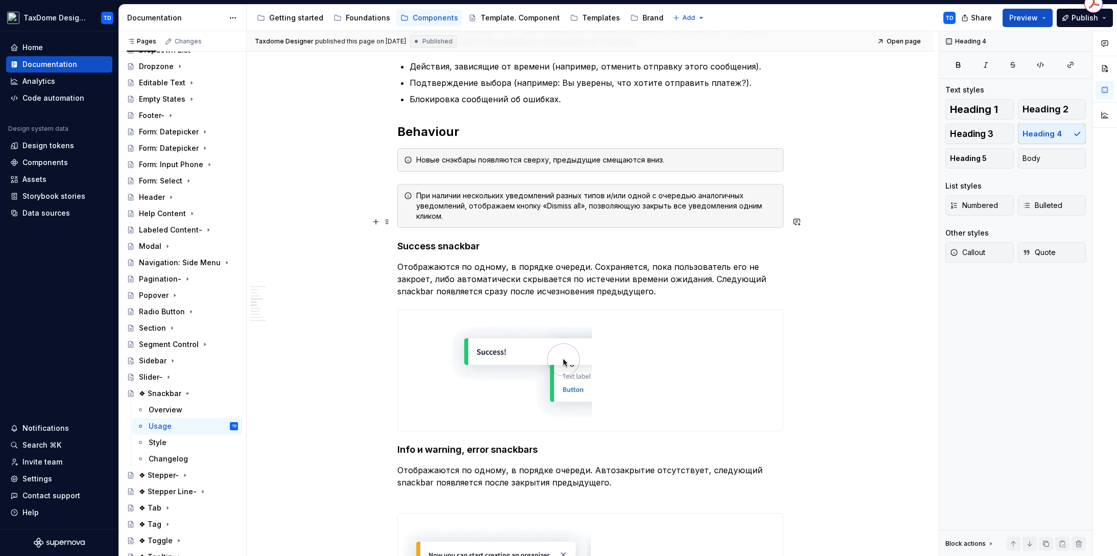
click at [401, 240] on h4 "Success snackbar" at bounding box center [590, 246] width 386 height 12
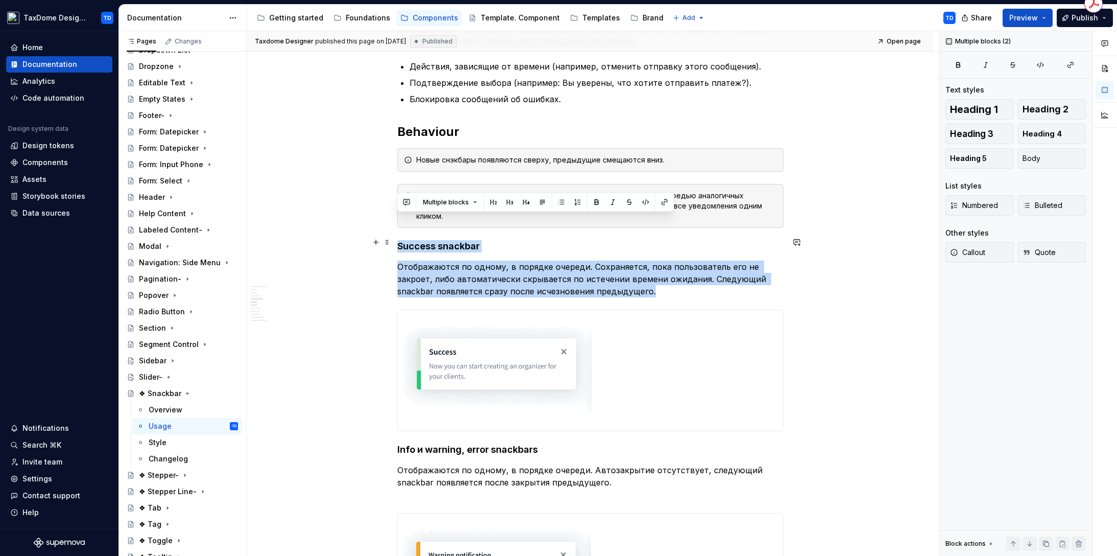
drag, startPoint x: 399, startPoint y: 223, endPoint x: 673, endPoint y: 264, distance: 276.9
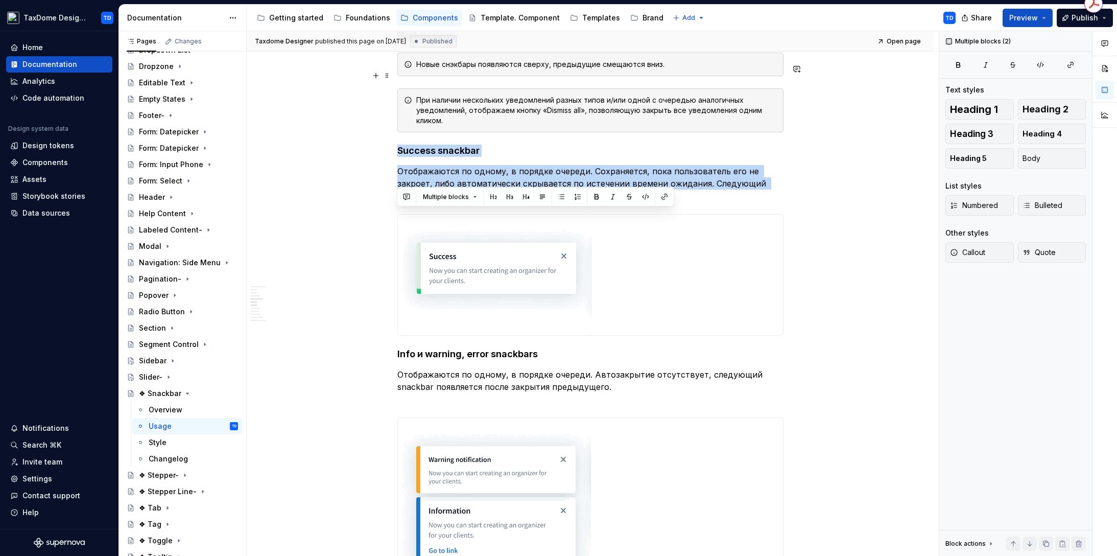
scroll to position [2205, 0]
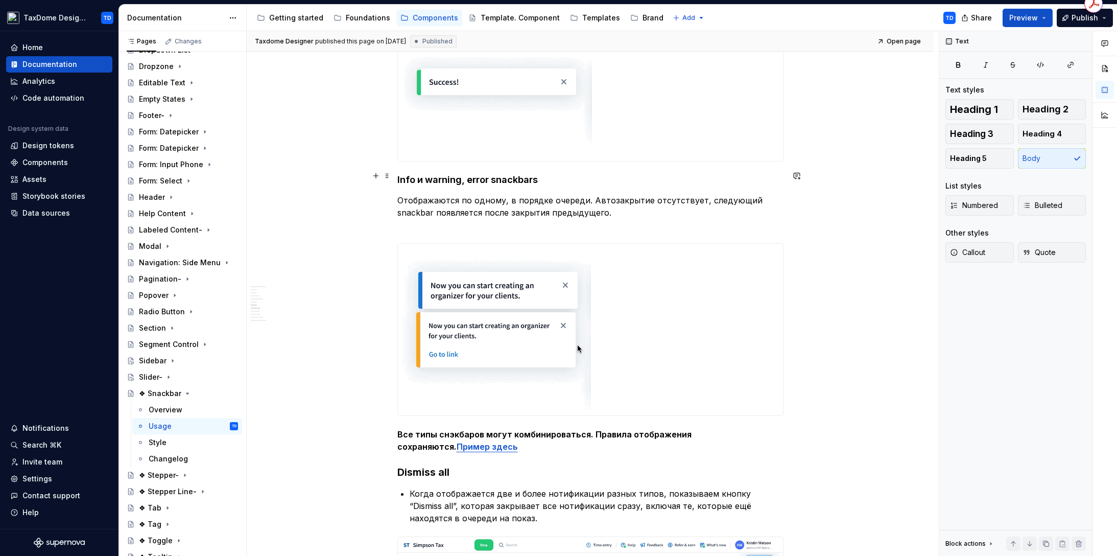
click at [588, 194] on p "Отображаются по одному, в порядке очереди. Автозакрытие отсутствует, следующий …" at bounding box center [590, 212] width 386 height 37
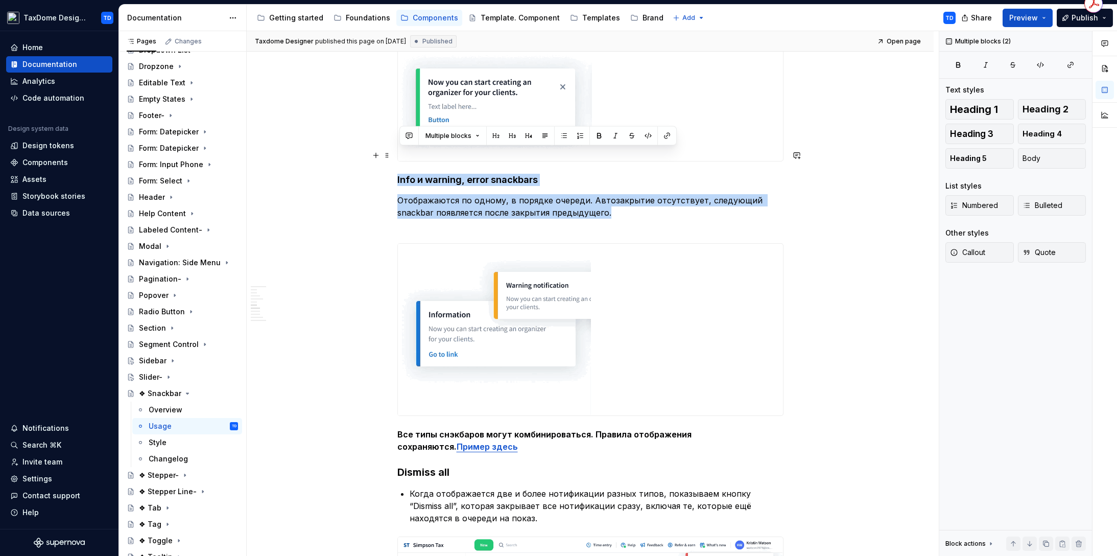
drag, startPoint x: 611, startPoint y: 186, endPoint x: 398, endPoint y: 149, distance: 216.7
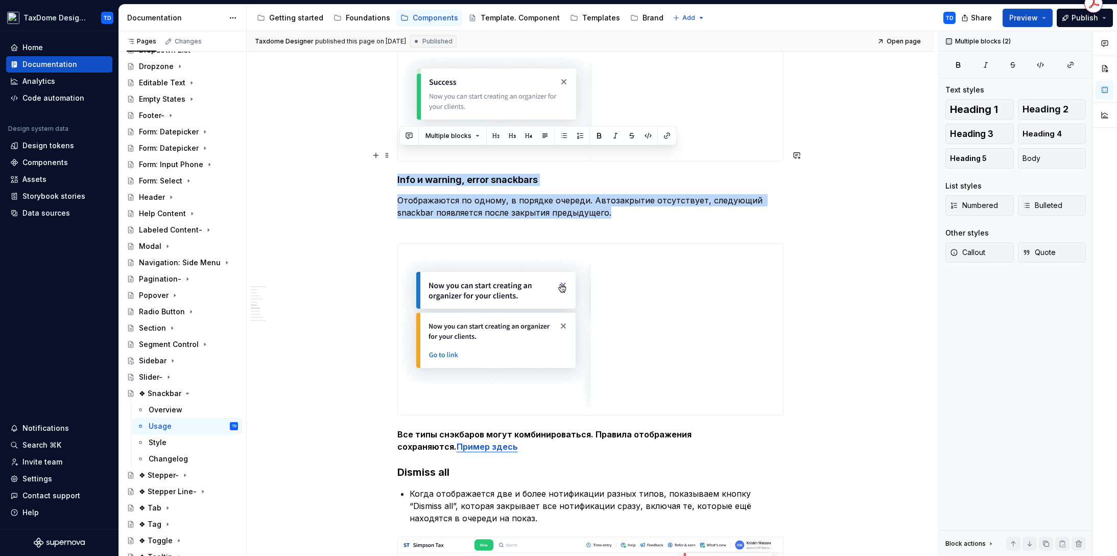
click at [398, 149] on div "Basic Usage Guidelines Это общие правила использования компонента. Title Должен…" at bounding box center [590, 464] width 386 height 4813
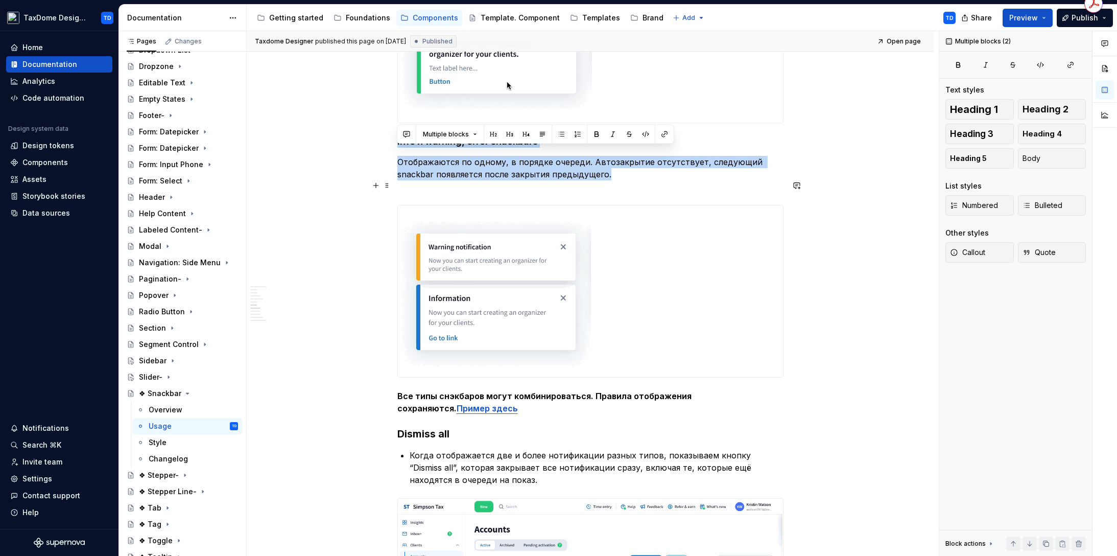
scroll to position [2353, 0]
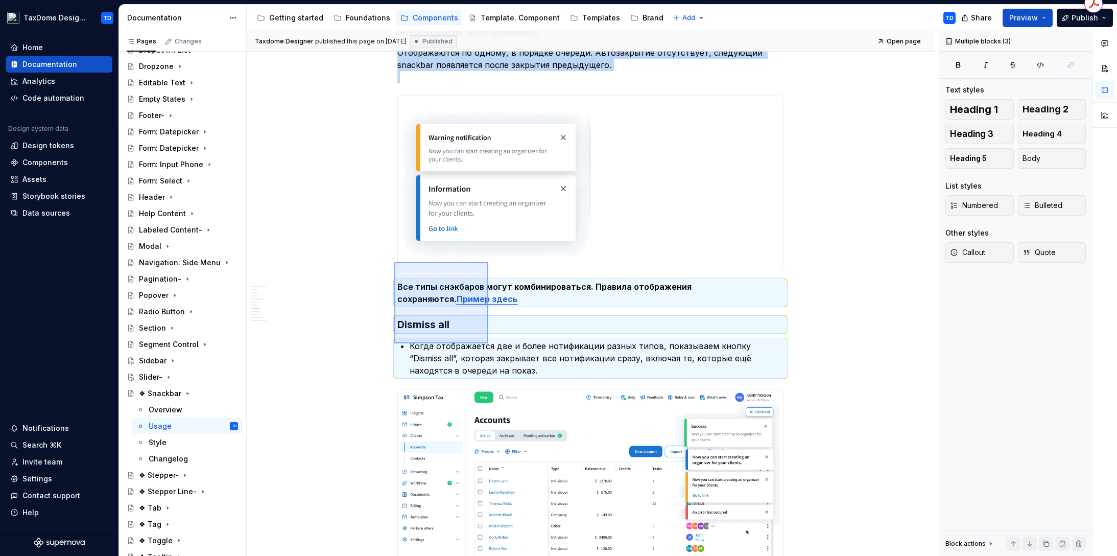
drag, startPoint x: 394, startPoint y: 262, endPoint x: 489, endPoint y: 343, distance: 124.6
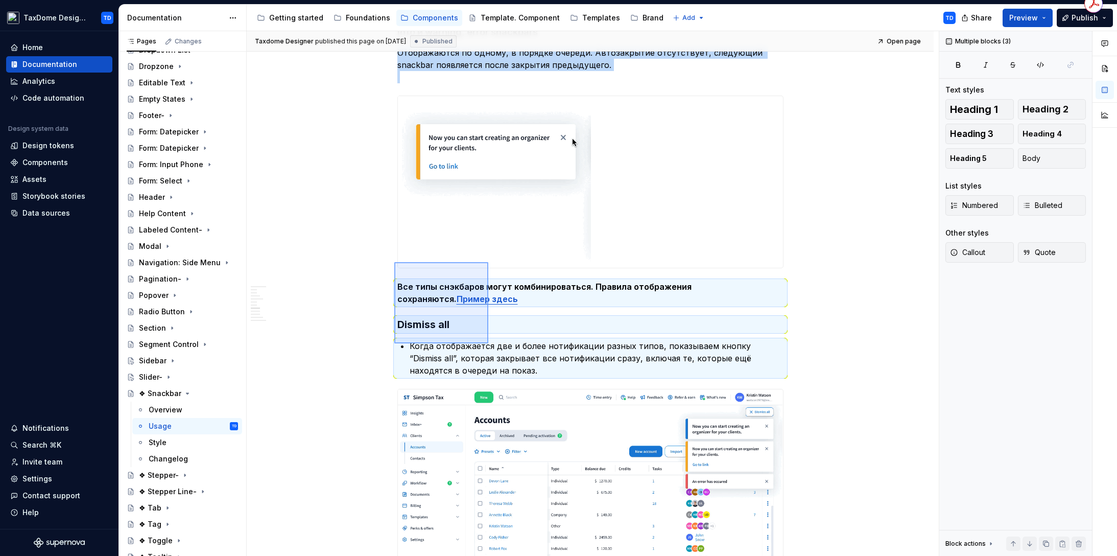
click at [489, 343] on div "Taxdome Designer published this page on [DATE] Published Open page ❖ Snackbar К…" at bounding box center [593, 293] width 692 height 525
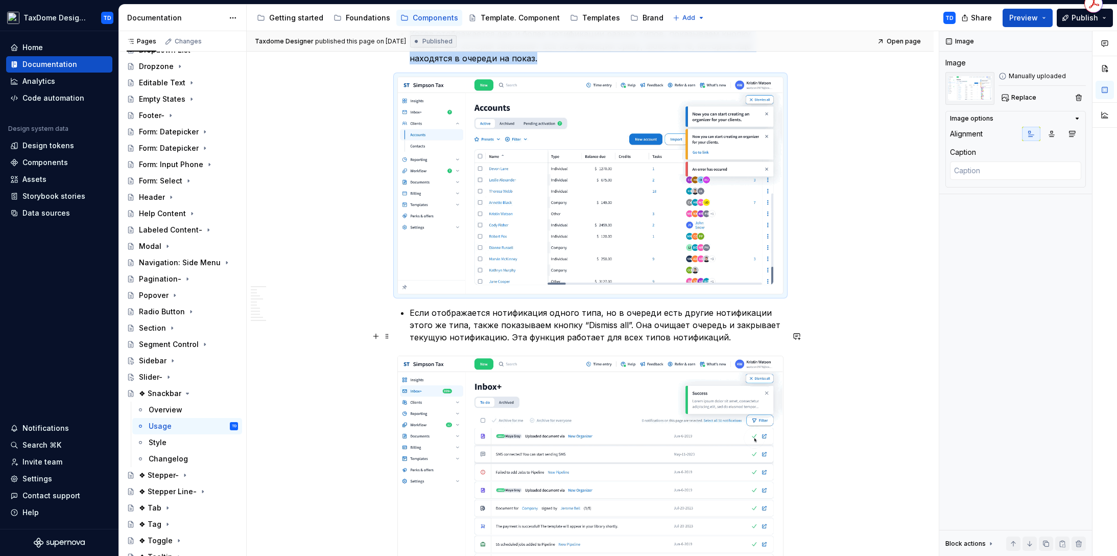
scroll to position [2696, 0]
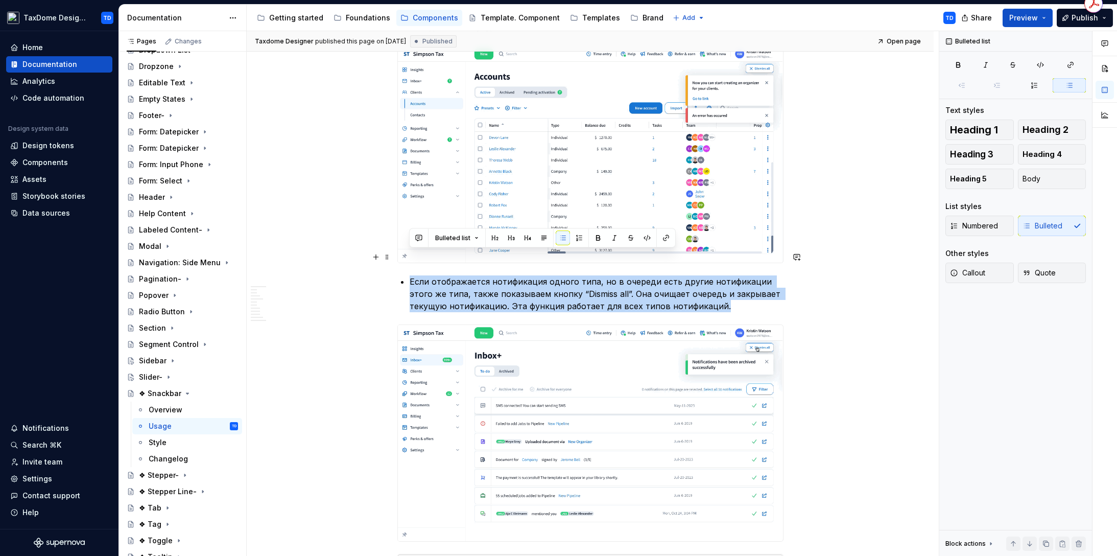
drag, startPoint x: 409, startPoint y: 254, endPoint x: 743, endPoint y: 288, distance: 336.3
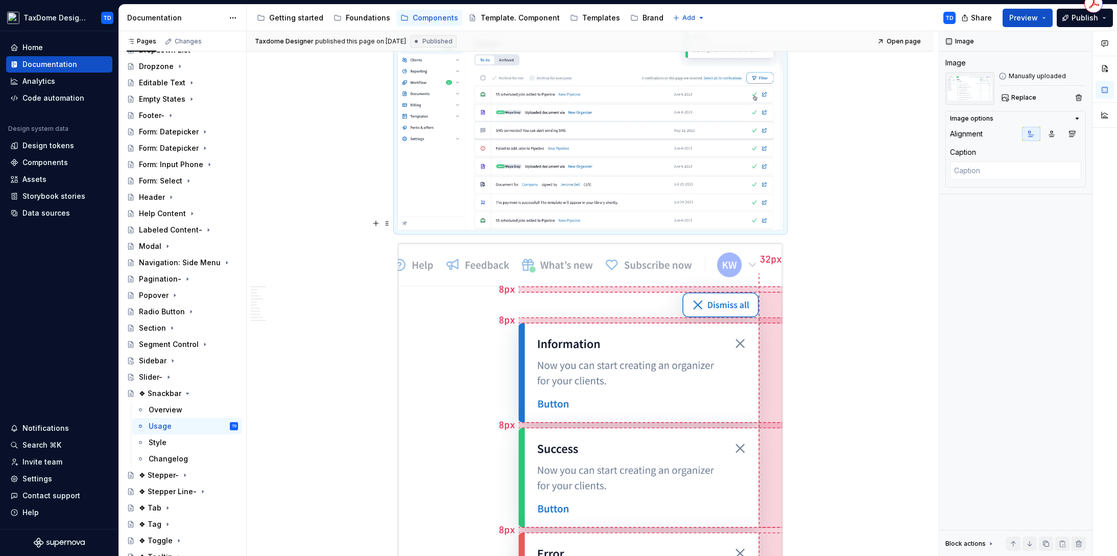
scroll to position [3113, 0]
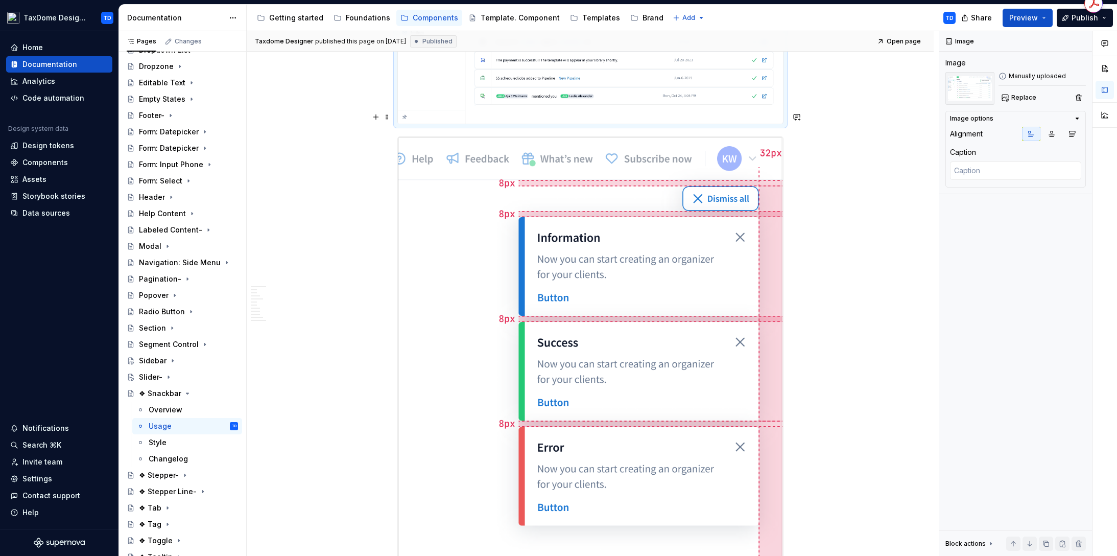
type textarea "*"
type textarea "Разметка размещения нотификаций на странице"
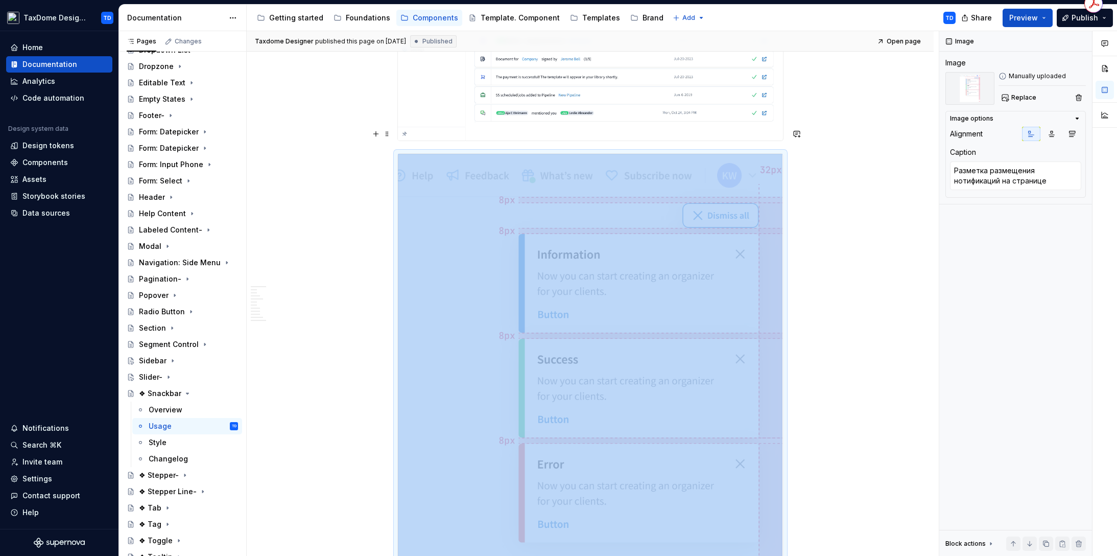
scroll to position [3100, 0]
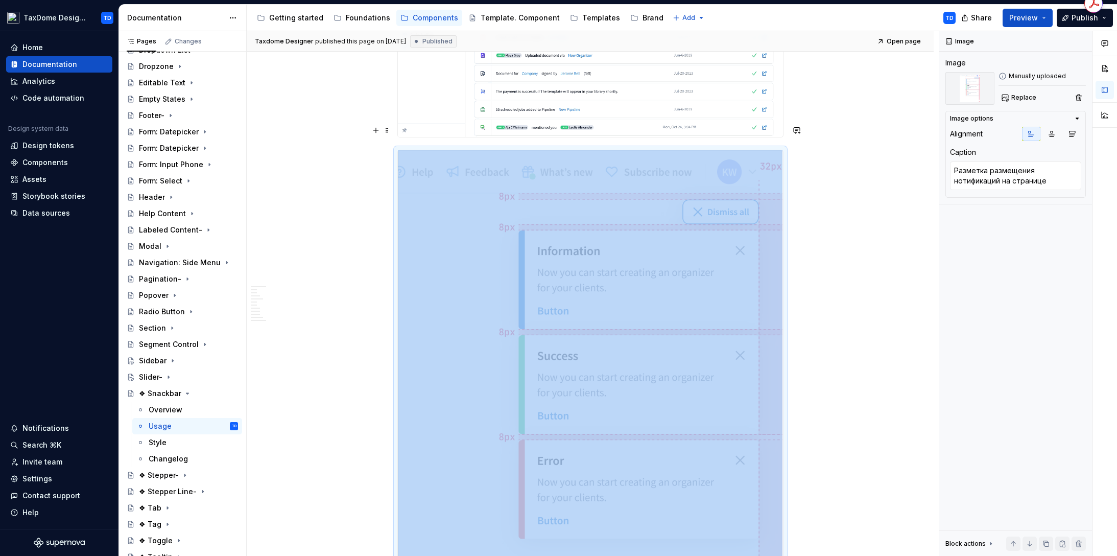
drag, startPoint x: 673, startPoint y: 291, endPoint x: 766, endPoint y: 271, distance: 95.5
click at [673, 291] on img at bounding box center [590, 408] width 385 height 517
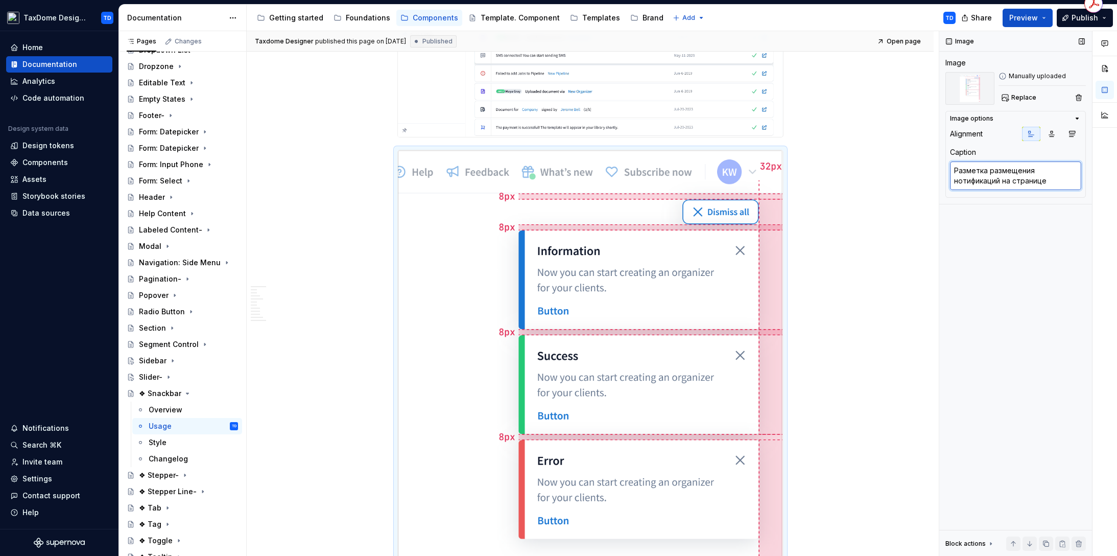
click at [1058, 182] on textarea "Разметка размещения нотификаций на странице" at bounding box center [1015, 175] width 131 height 29
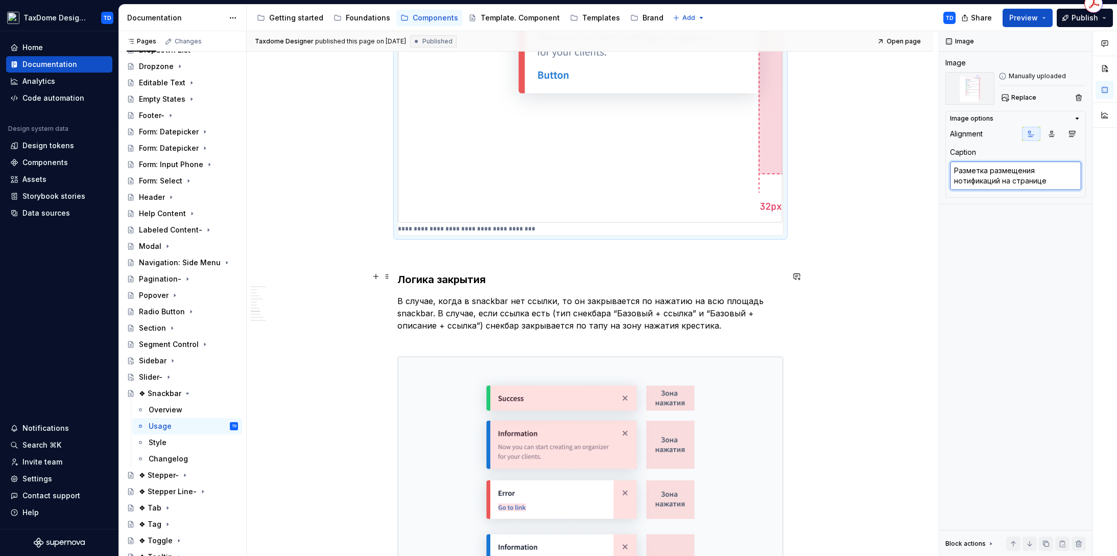
scroll to position [3555, 0]
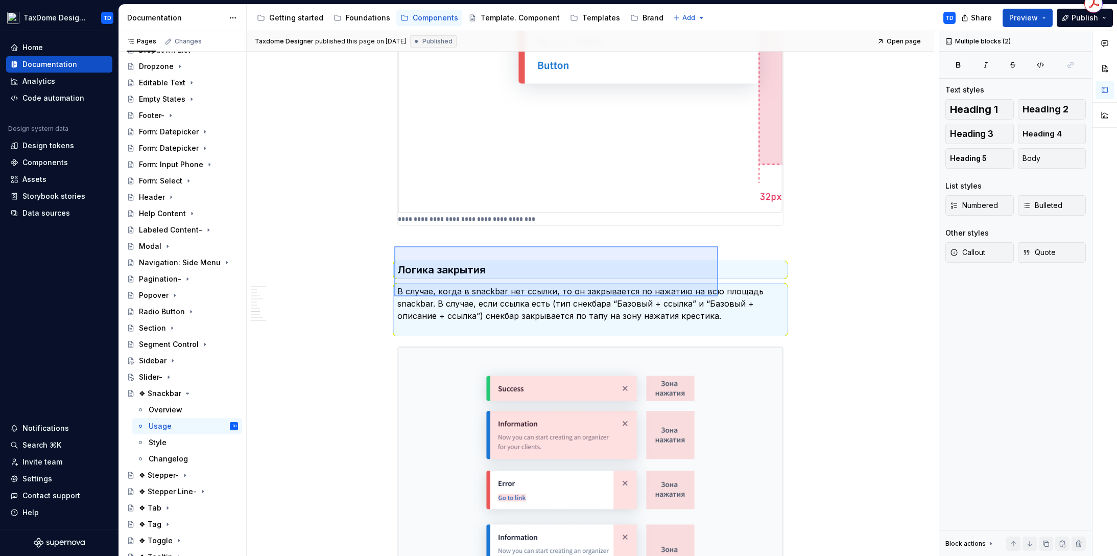
drag, startPoint x: 396, startPoint y: 246, endPoint x: 709, endPoint y: 294, distance: 316.2
click at [719, 296] on div "Taxdome Designer published this page on [DATE] Published Open page ❖ Snackbar К…" at bounding box center [593, 293] width 692 height 525
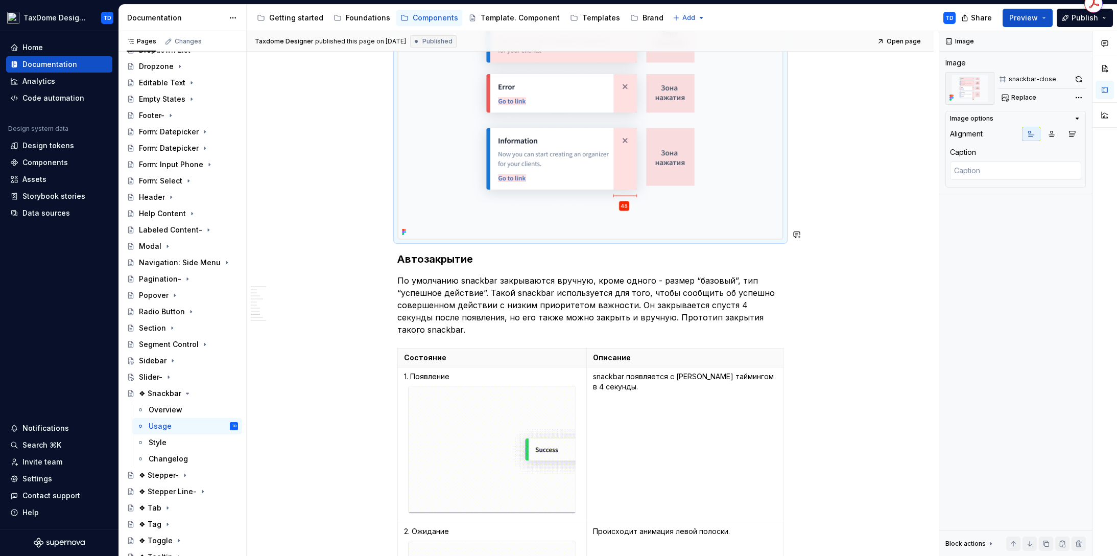
scroll to position [3996, 0]
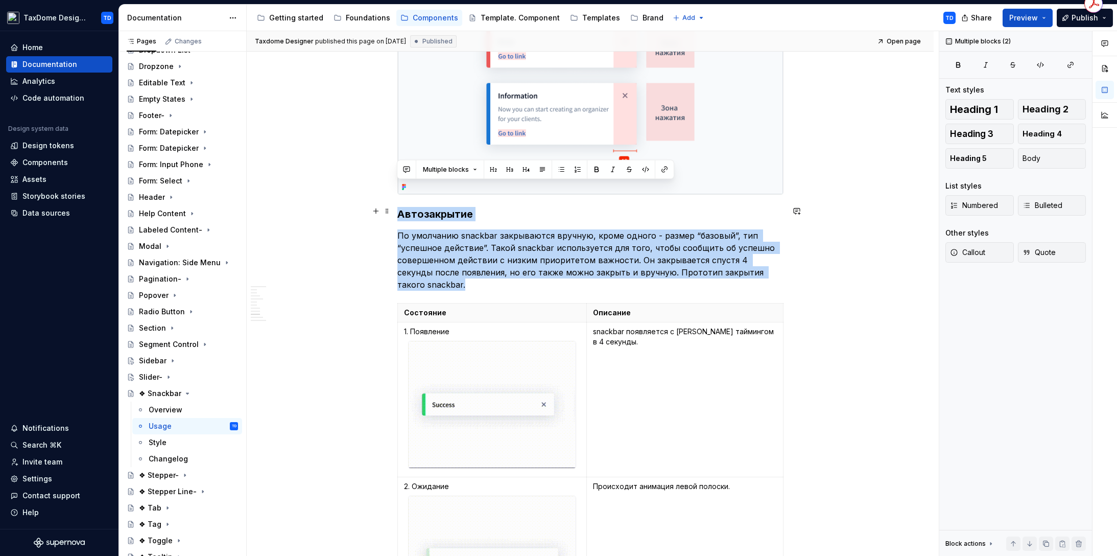
drag, startPoint x: 398, startPoint y: 191, endPoint x: 786, endPoint y: 252, distance: 392.0
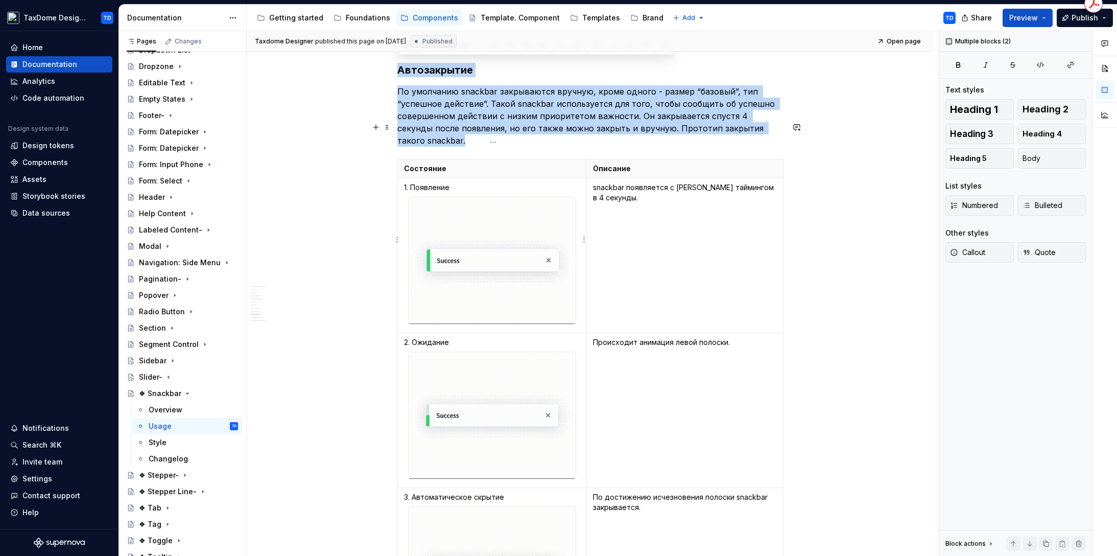
scroll to position [4182, 0]
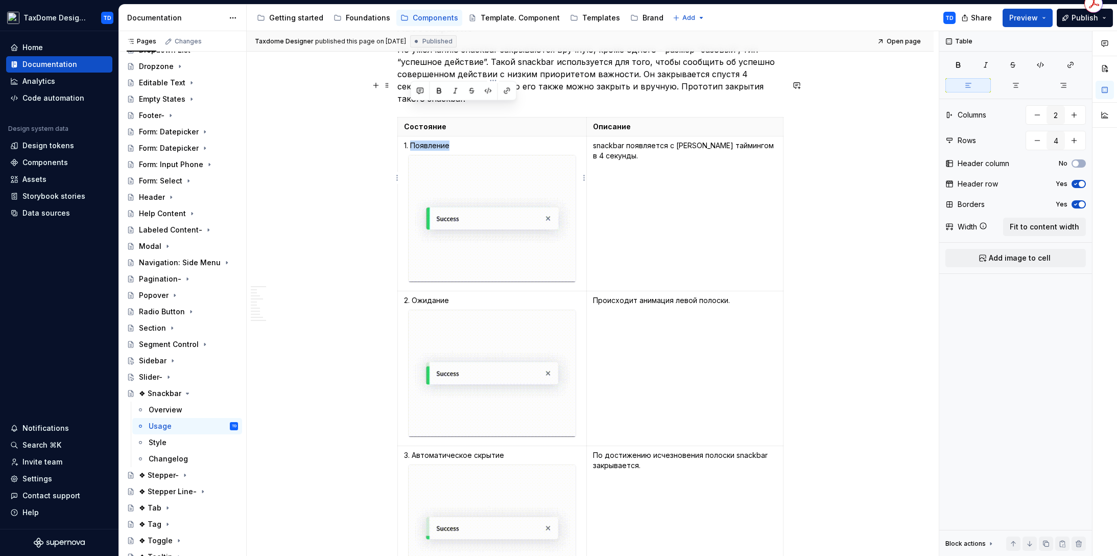
drag, startPoint x: 410, startPoint y: 107, endPoint x: 450, endPoint y: 104, distance: 39.9
click at [450, 140] on p "1. Появление" at bounding box center [492, 145] width 176 height 10
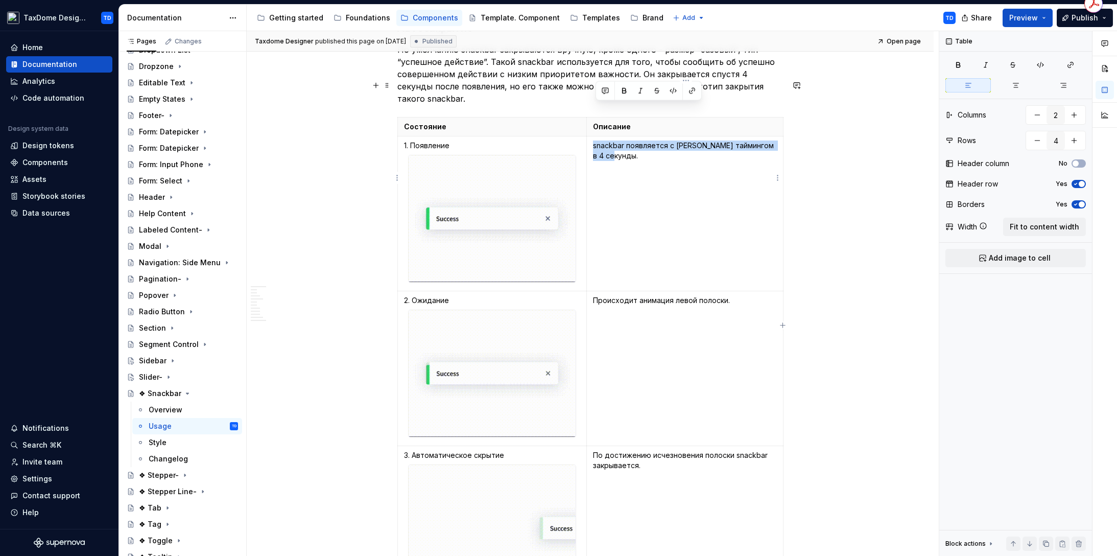
drag, startPoint x: 593, startPoint y: 107, endPoint x: 615, endPoint y: 115, distance: 23.9
click at [627, 136] on td "snackbar появляется с [PERSON_NAME] таймингом в 4 секунды." at bounding box center [684, 213] width 197 height 155
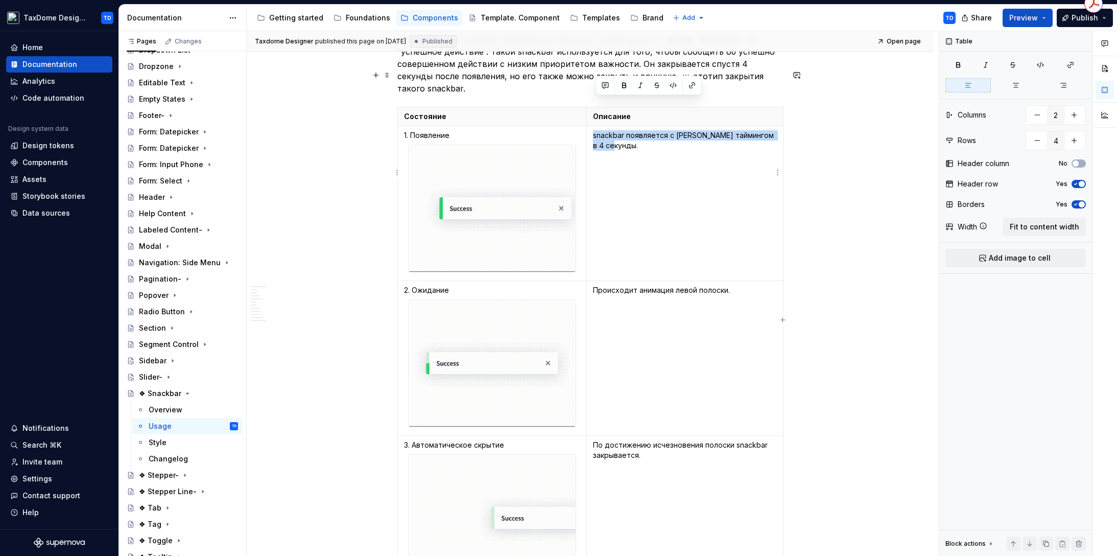
scroll to position [4200, 0]
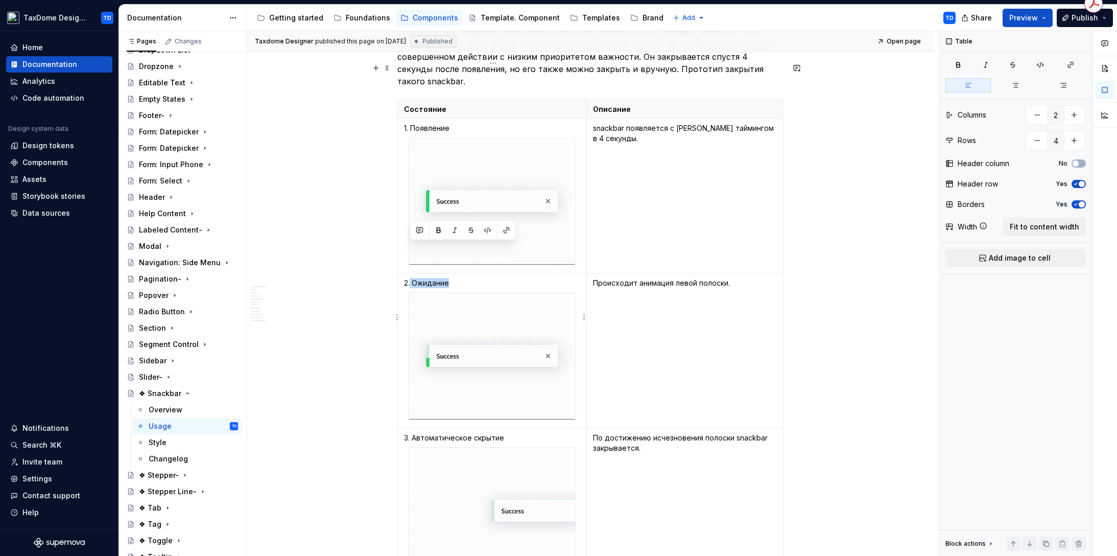
drag, startPoint x: 416, startPoint y: 248, endPoint x: 454, endPoint y: 249, distance: 37.8
click at [454, 278] on p "2. Ожидание" at bounding box center [492, 283] width 176 height 10
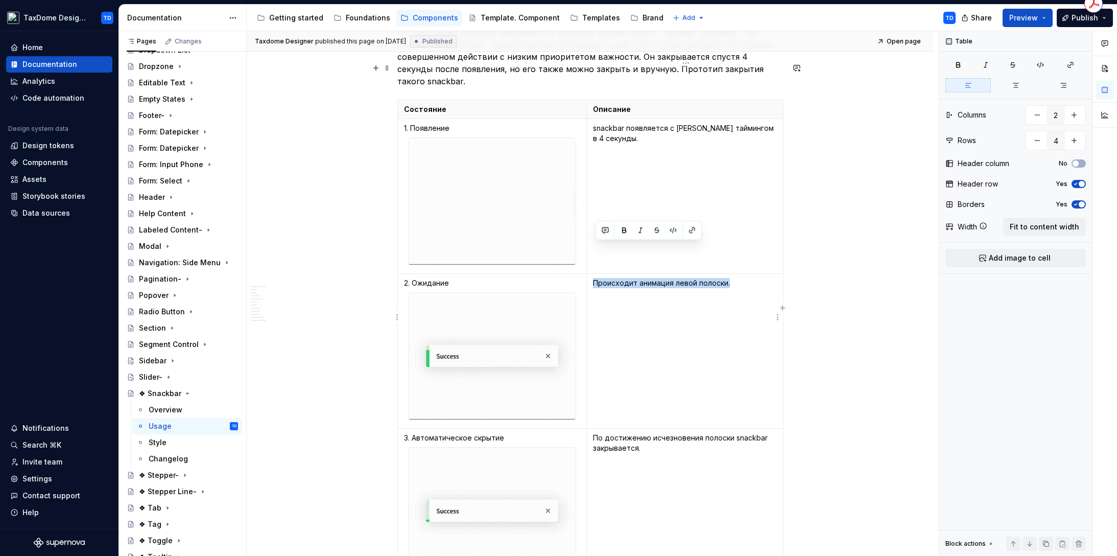
drag, startPoint x: 597, startPoint y: 245, endPoint x: 730, endPoint y: 246, distance: 133.3
click at [730, 278] on p "Происходит анимация левой полоски." at bounding box center [685, 283] width 184 height 10
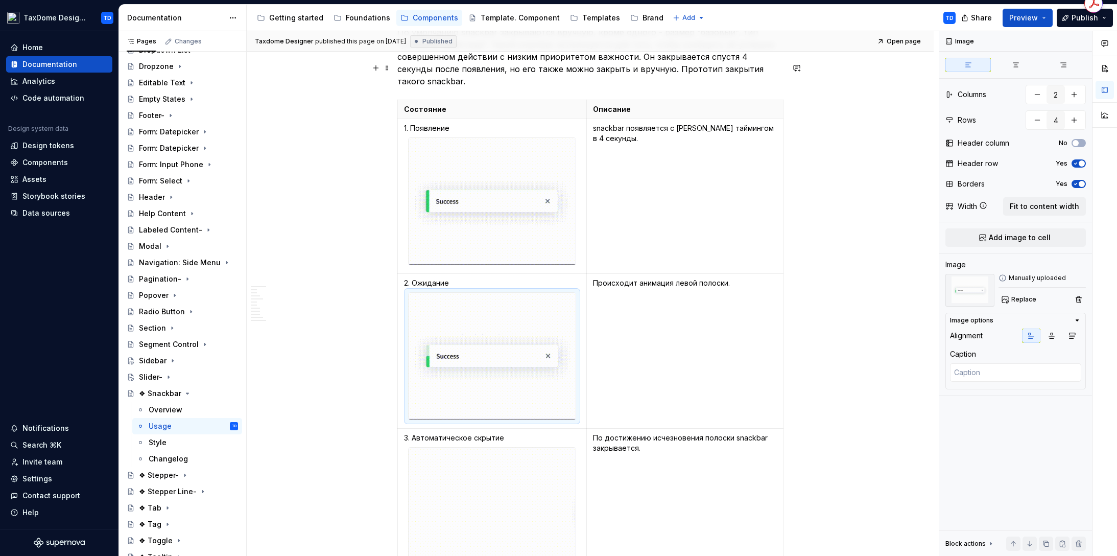
scroll to position [4341, 0]
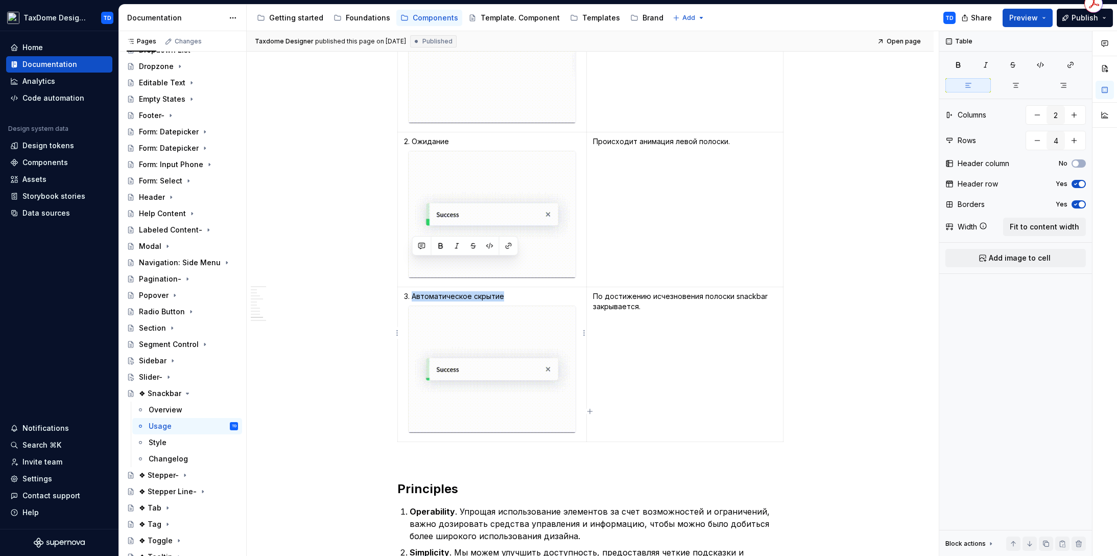
drag, startPoint x: 412, startPoint y: 264, endPoint x: 509, endPoint y: 262, distance: 97.1
click at [509, 291] on p "3. Автоматическое скрытие" at bounding box center [492, 296] width 176 height 10
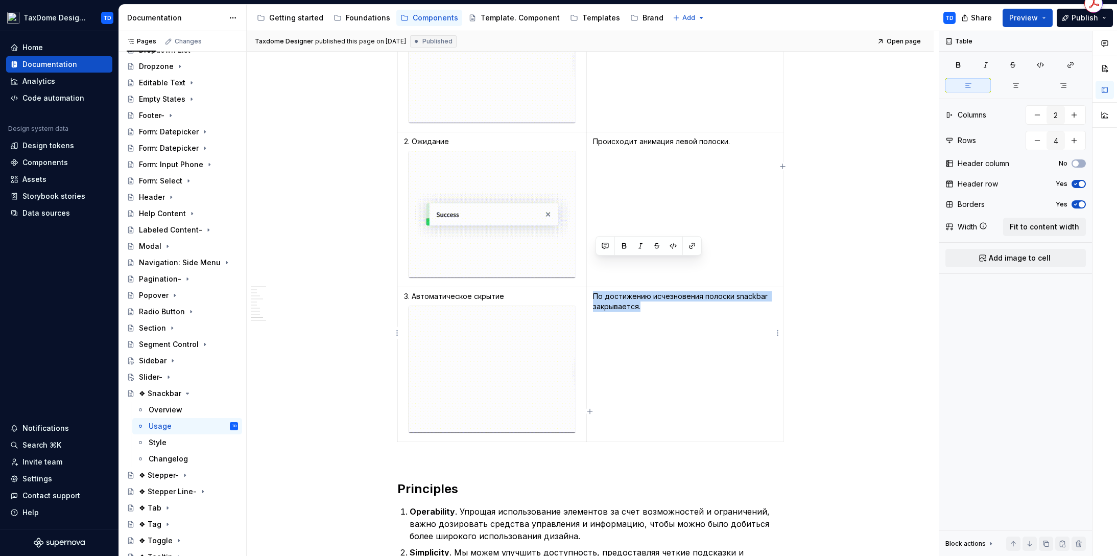
drag, startPoint x: 596, startPoint y: 265, endPoint x: 649, endPoint y: 275, distance: 54.6
click at [650, 291] on p "По достижению исчезновения полоски snackbar закрывается." at bounding box center [685, 301] width 184 height 20
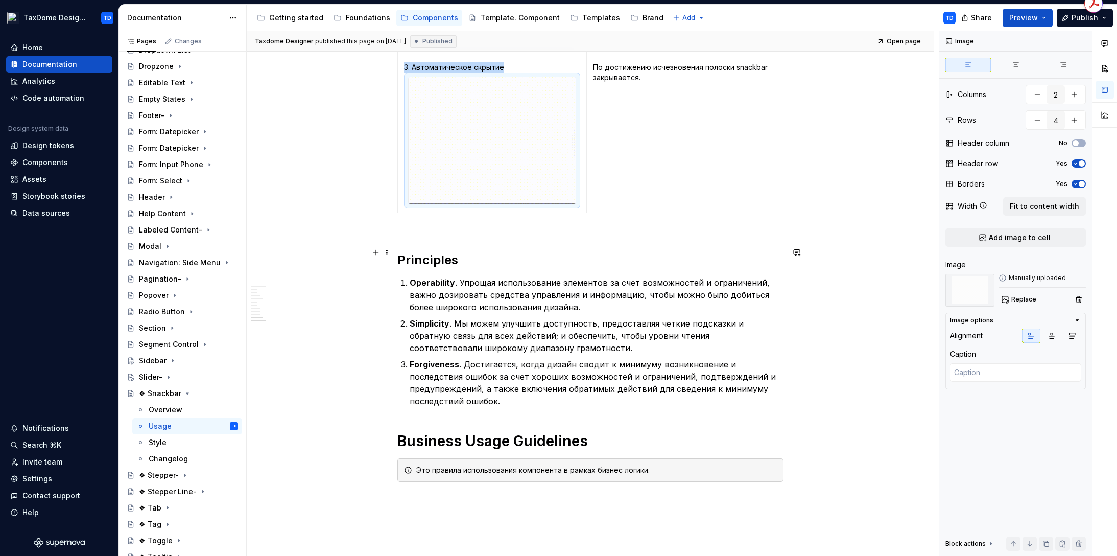
scroll to position [4579, 0]
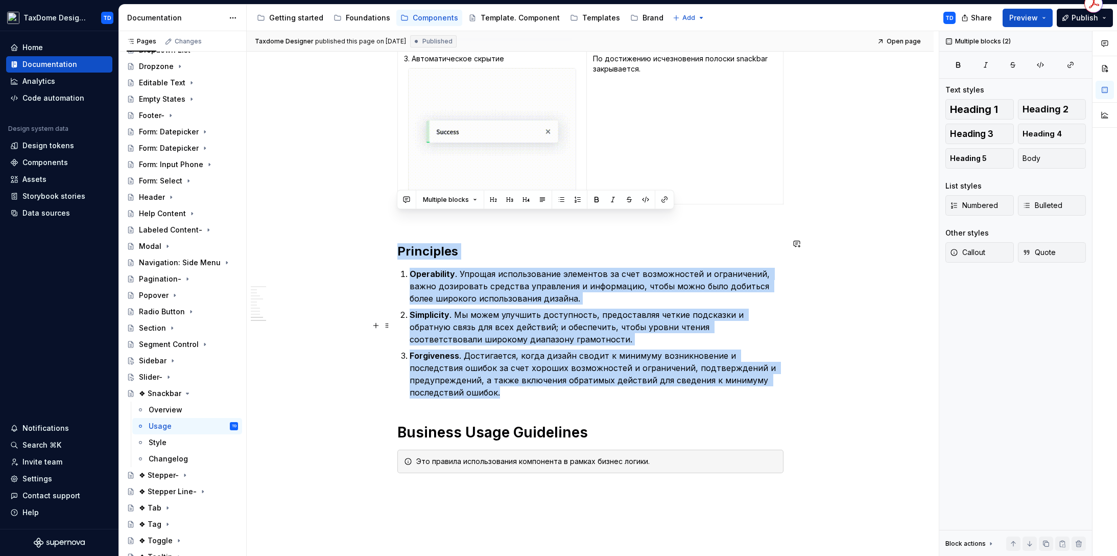
drag, startPoint x: 399, startPoint y: 218, endPoint x: 776, endPoint y: 354, distance: 400.2
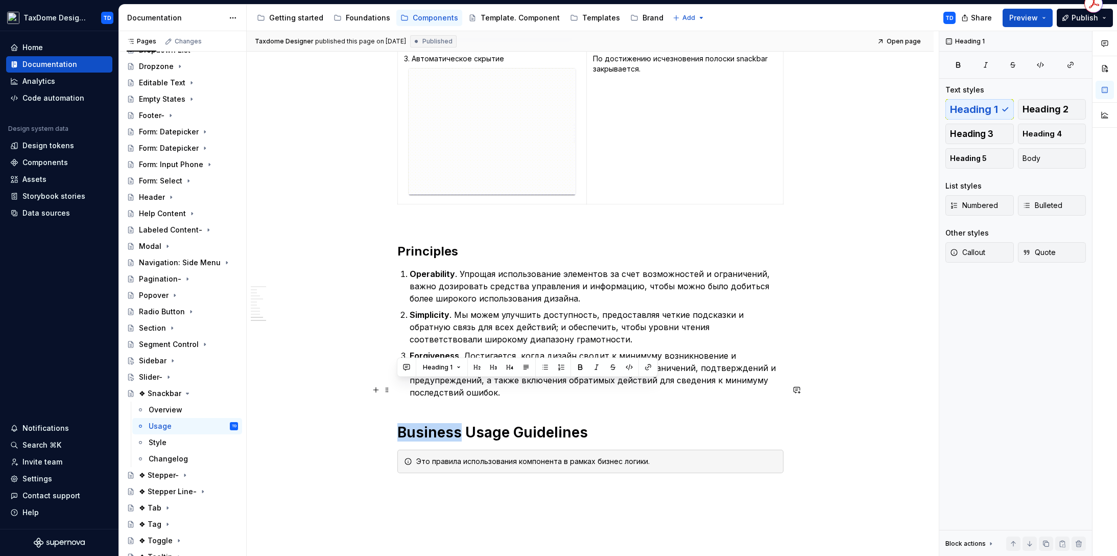
drag, startPoint x: 399, startPoint y: 389, endPoint x: 458, endPoint y: 392, distance: 58.8
click at [458, 423] on h1 "Business Usage Guidelines" at bounding box center [590, 432] width 386 height 18
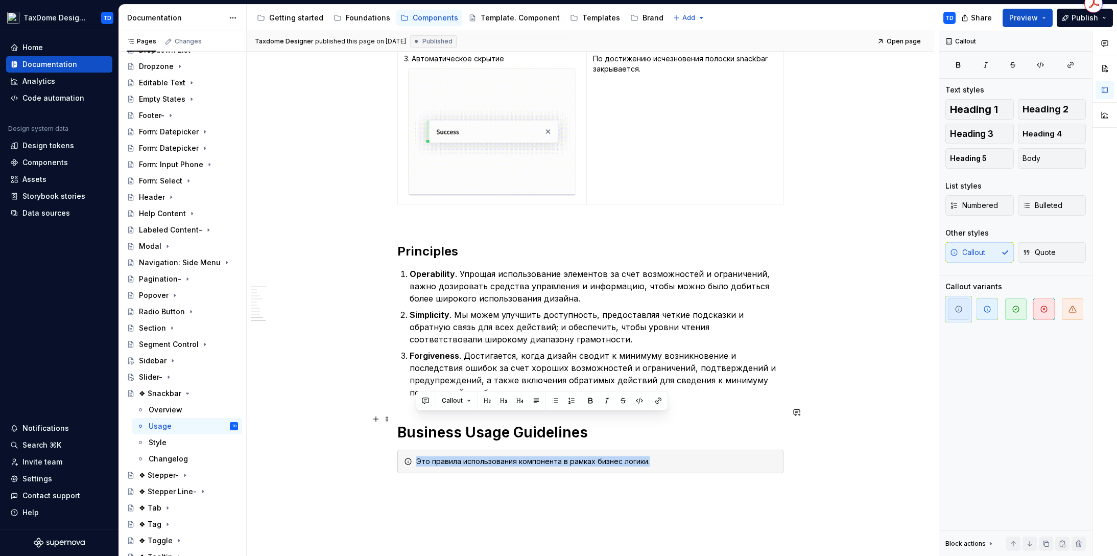
drag, startPoint x: 650, startPoint y: 419, endPoint x: 417, endPoint y: 418, distance: 232.9
click at [417, 456] on div "Это правила использования компонента в рамках бизнес логики." at bounding box center [596, 461] width 361 height 10
click at [175, 437] on div "Style" at bounding box center [193, 442] width 89 height 14
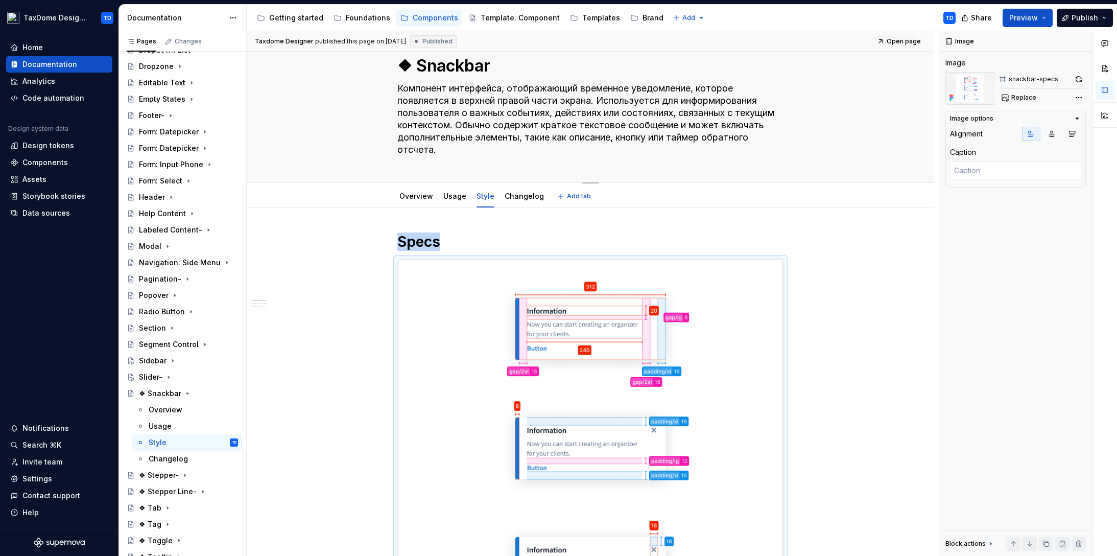
scroll to position [30, 0]
click at [171, 408] on div "Overview" at bounding box center [166, 410] width 34 height 10
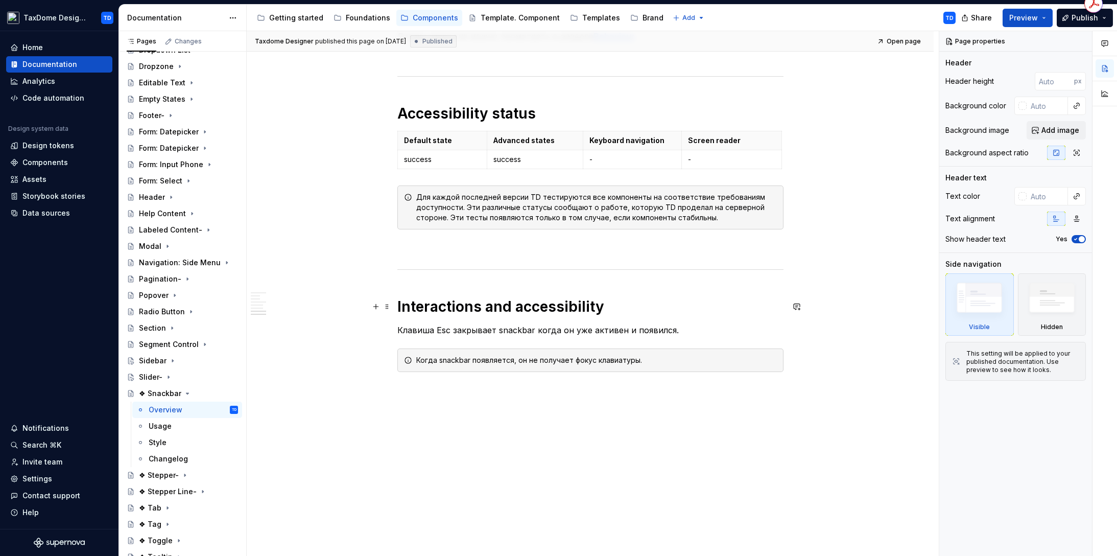
scroll to position [2010, 0]
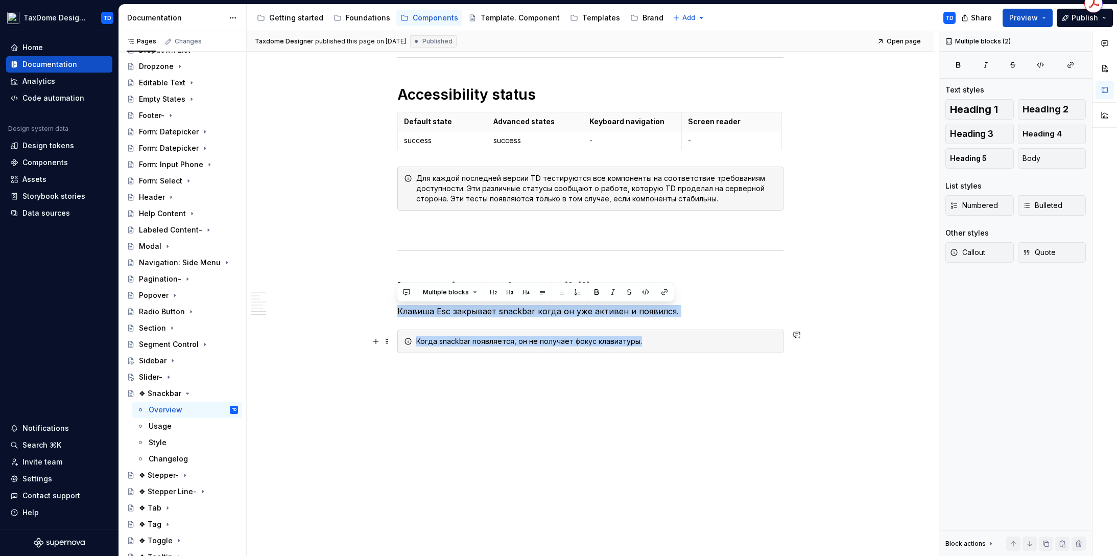
drag, startPoint x: 397, startPoint y: 310, endPoint x: 673, endPoint y: 345, distance: 278.0
click at [616, 352] on div "Когда snackbar появляется, он не получает фокус клавиатуры." at bounding box center [590, 340] width 386 height 23
drag, startPoint x: 678, startPoint y: 314, endPoint x: 395, endPoint y: 315, distance: 283.5
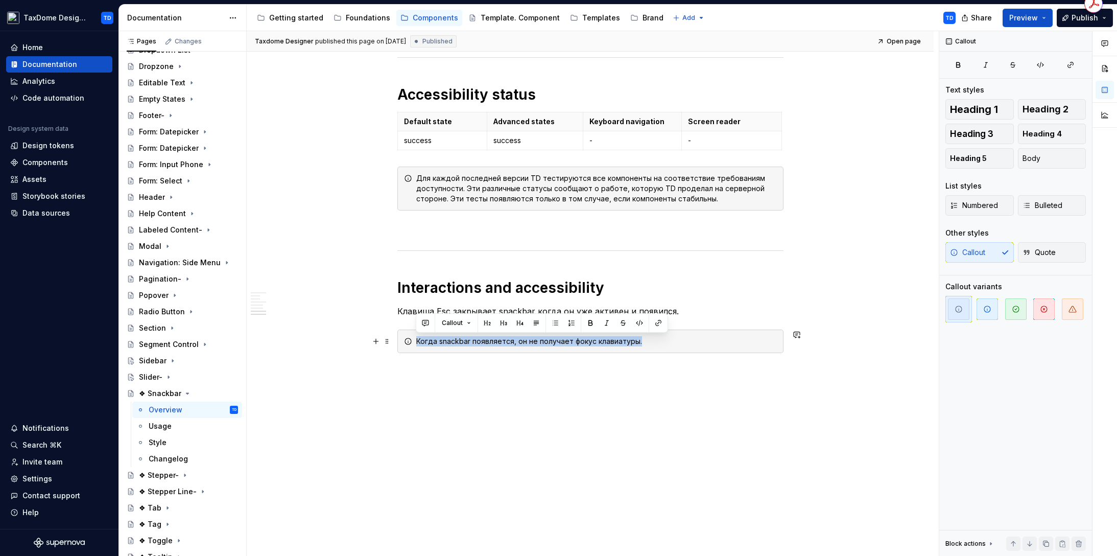
drag, startPoint x: 646, startPoint y: 339, endPoint x: 416, endPoint y: 340, distance: 230.4
click at [416, 340] on div "Когда snackbar появляется, он не получает фокус клавиатуры." at bounding box center [596, 341] width 361 height 10
click at [172, 456] on div "Changelog" at bounding box center [168, 459] width 39 height 10
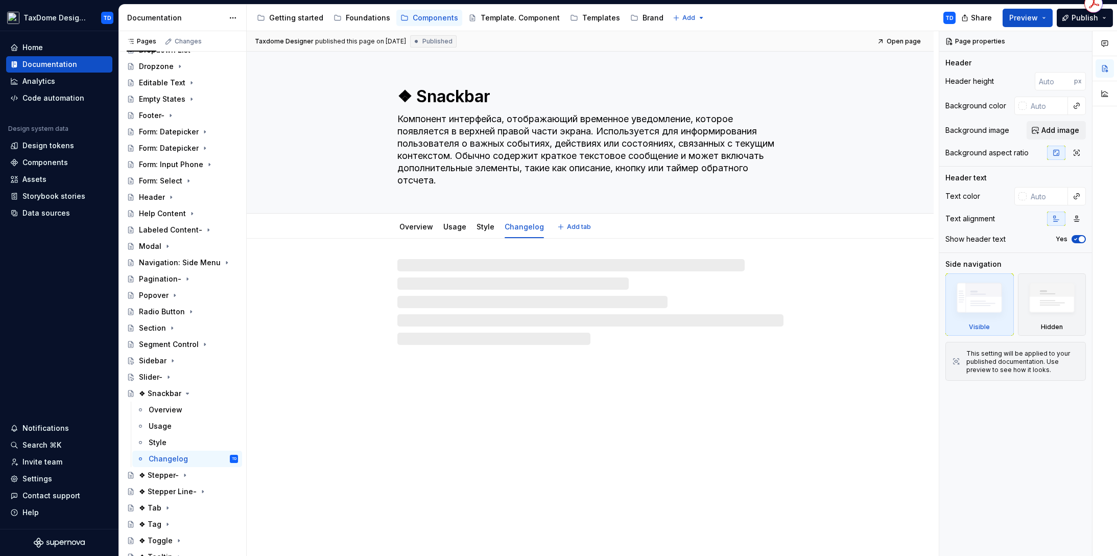
click at [432, 104] on textarea "❖ Snackbar" at bounding box center [588, 96] width 386 height 25
click at [417, 98] on textarea "❖ Snackbar" at bounding box center [588, 96] width 386 height 25
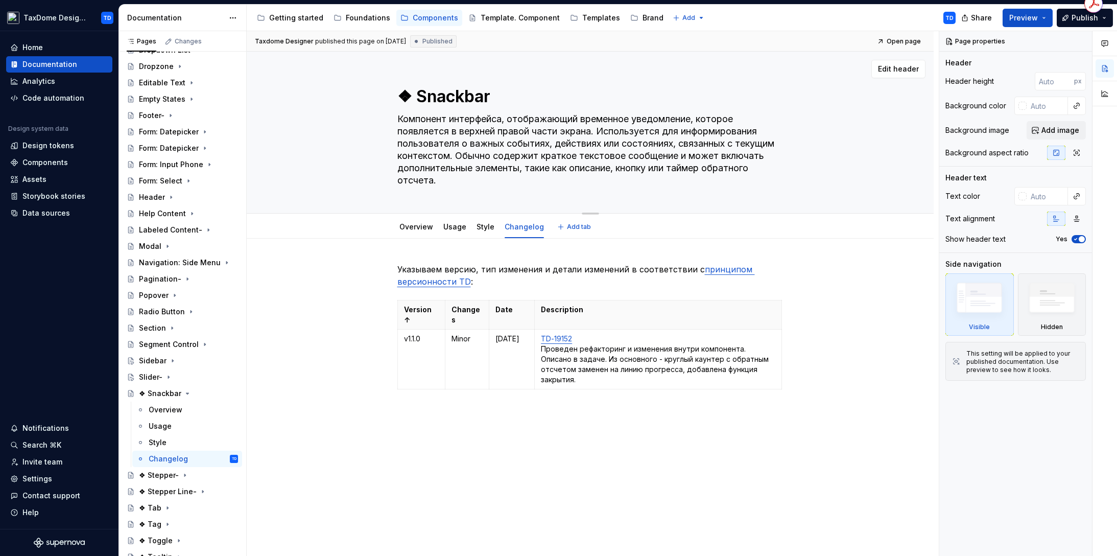
click at [414, 96] on textarea "❖ Snackbar" at bounding box center [588, 96] width 386 height 25
type textarea "*"
type textarea "❖Snackbar"
type textarea "*"
type textarea "Snackbar"
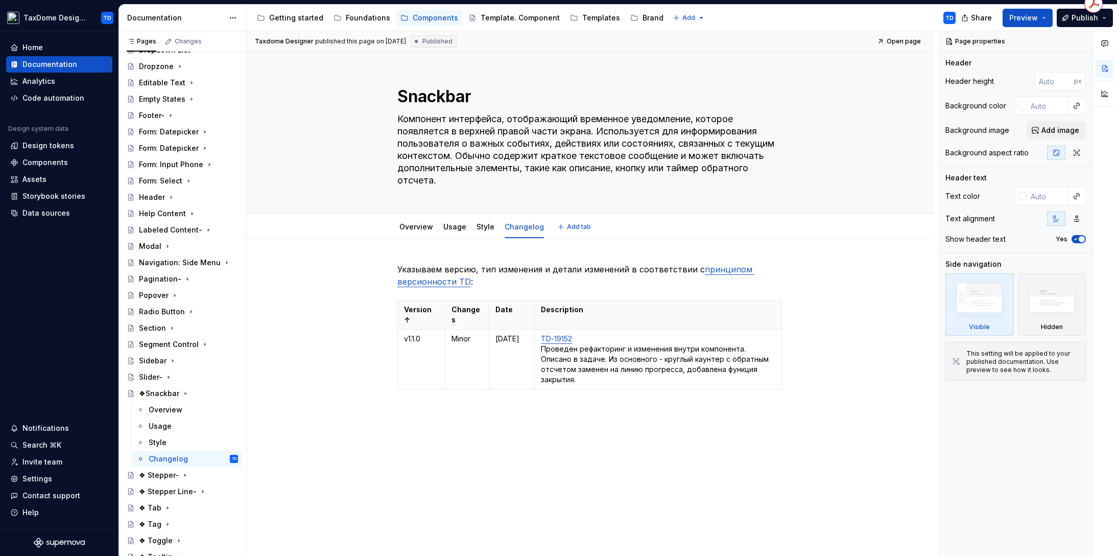
type textarea "*"
type textarea "Snackbar"
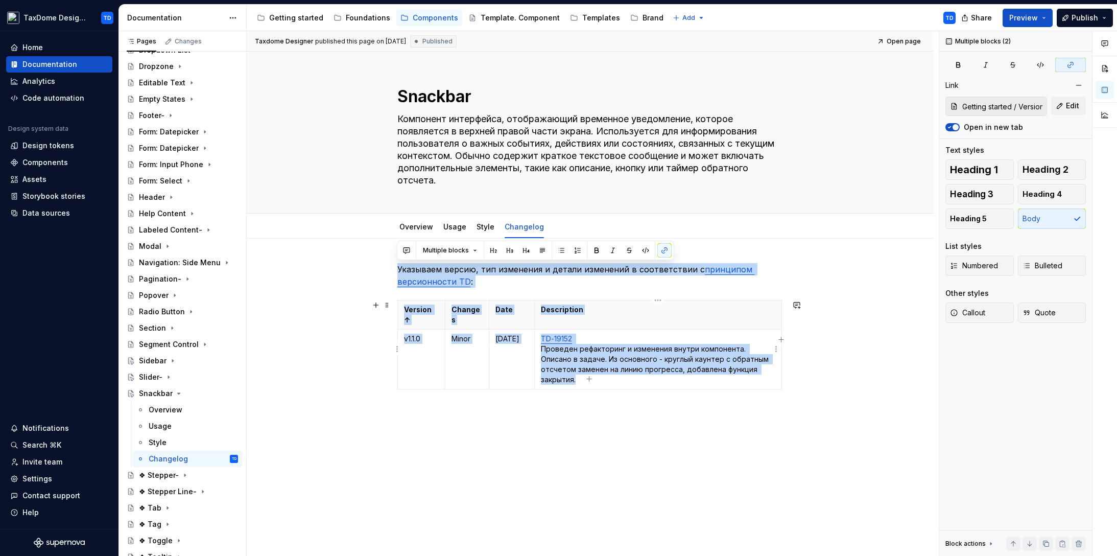
drag, startPoint x: 402, startPoint y: 269, endPoint x: 542, endPoint y: 332, distance: 153.6
click at [587, 372] on div "Указываем версию, тип изменения и детали изменений в соответствии с принципом в…" at bounding box center [590, 340] width 386 height 155
click at [177, 390] on icon "Page tree" at bounding box center [179, 393] width 8 height 8
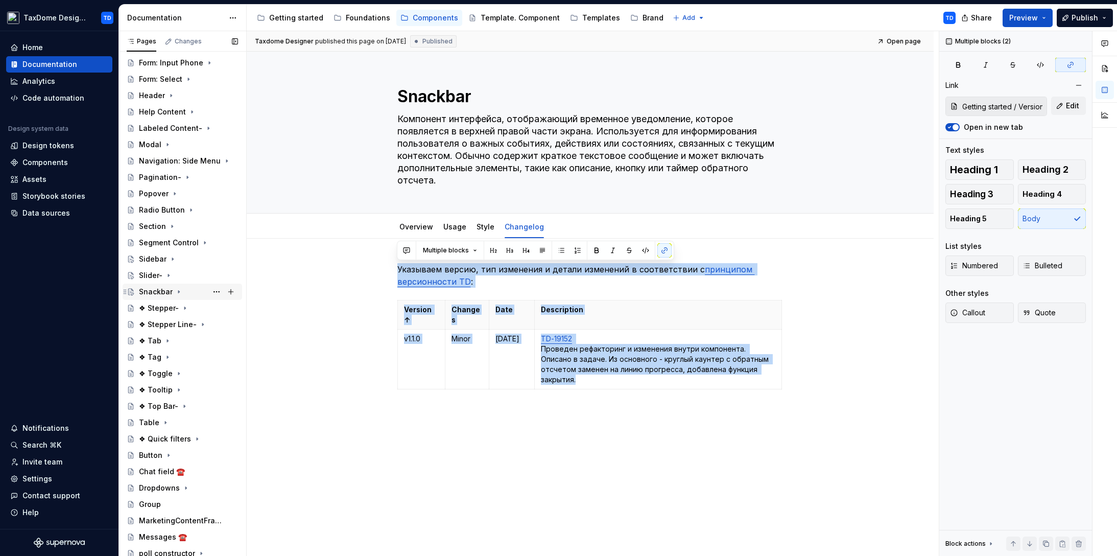
scroll to position [415, 0]
click at [1093, 16] on span "Publish" at bounding box center [1085, 18] width 27 height 10
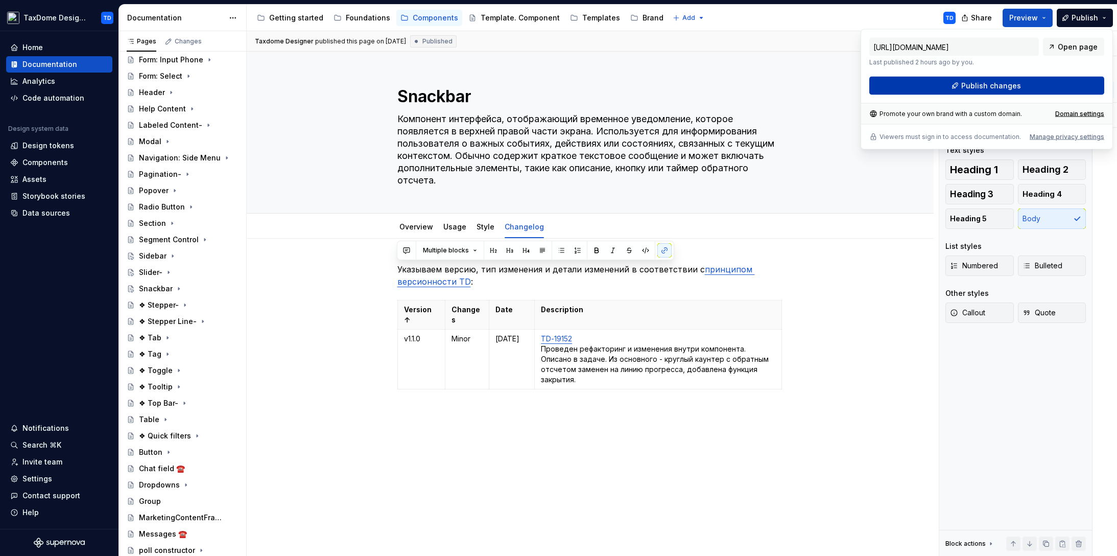
click at [992, 86] on span "Publish changes" at bounding box center [991, 86] width 60 height 10
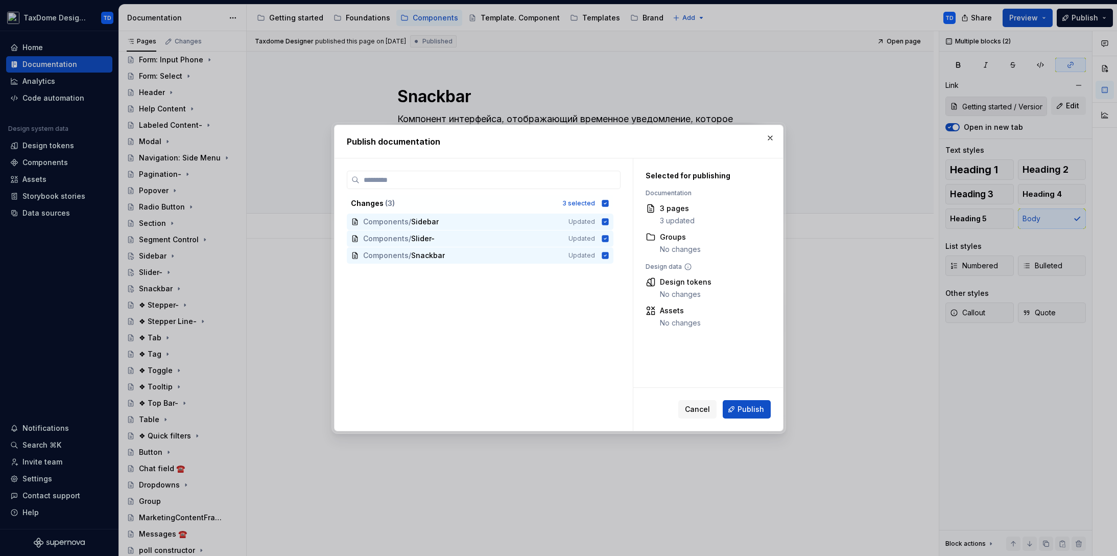
click at [754, 407] on span "Publish" at bounding box center [751, 409] width 27 height 10
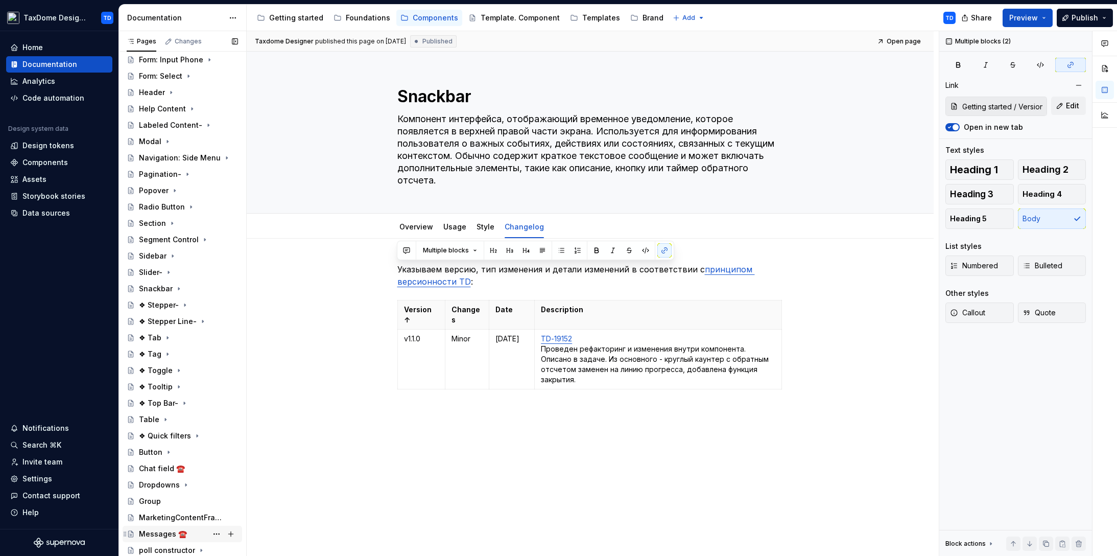
click at [161, 534] on div "Messages ☎️" at bounding box center [163, 534] width 48 height 10
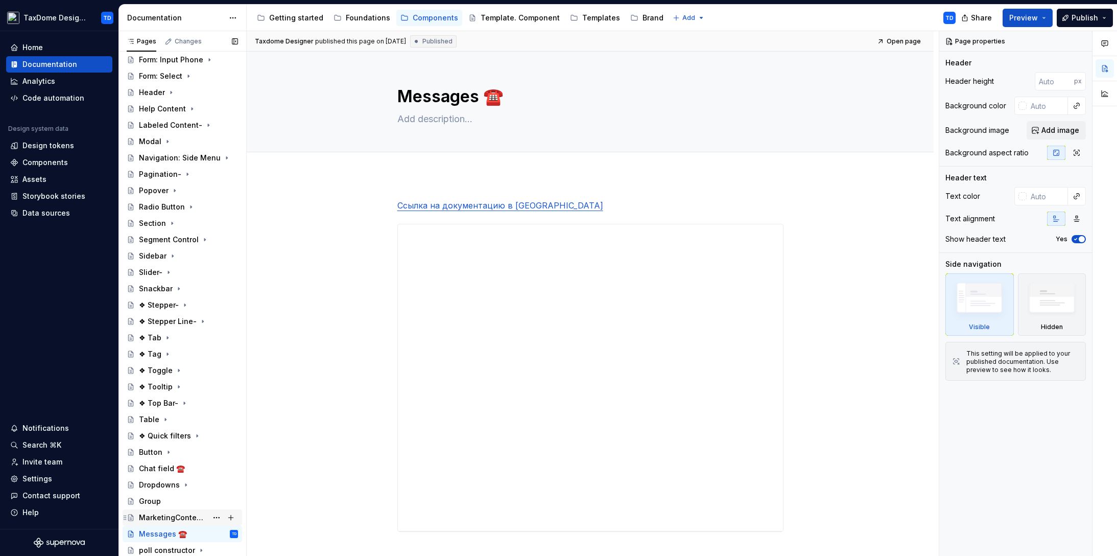
click at [174, 514] on div "MarketingContentFrame" at bounding box center [173, 517] width 68 height 10
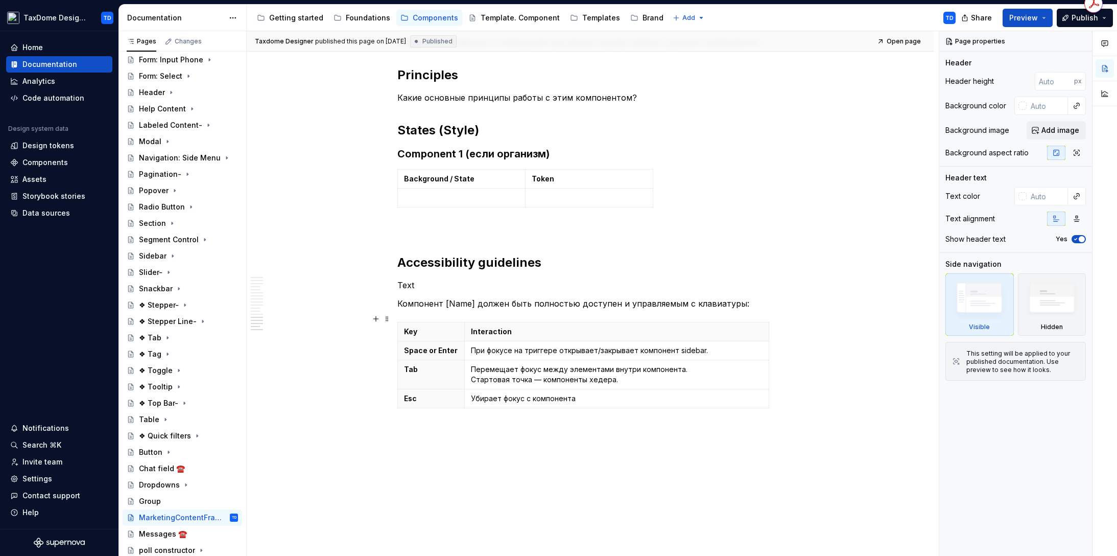
scroll to position [1832, 0]
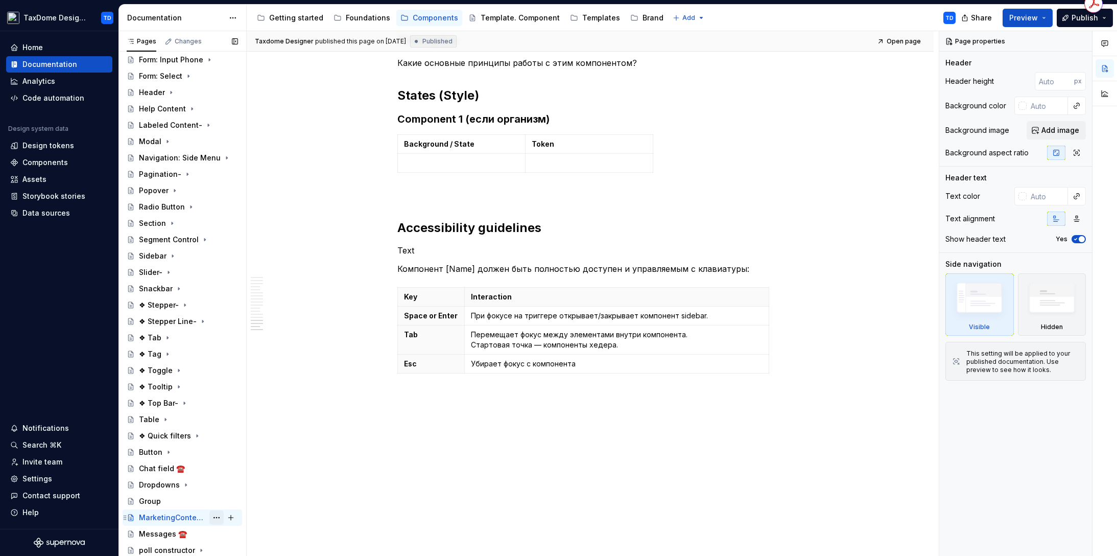
click at [209, 515] on button "Page tree" at bounding box center [216, 517] width 14 height 14
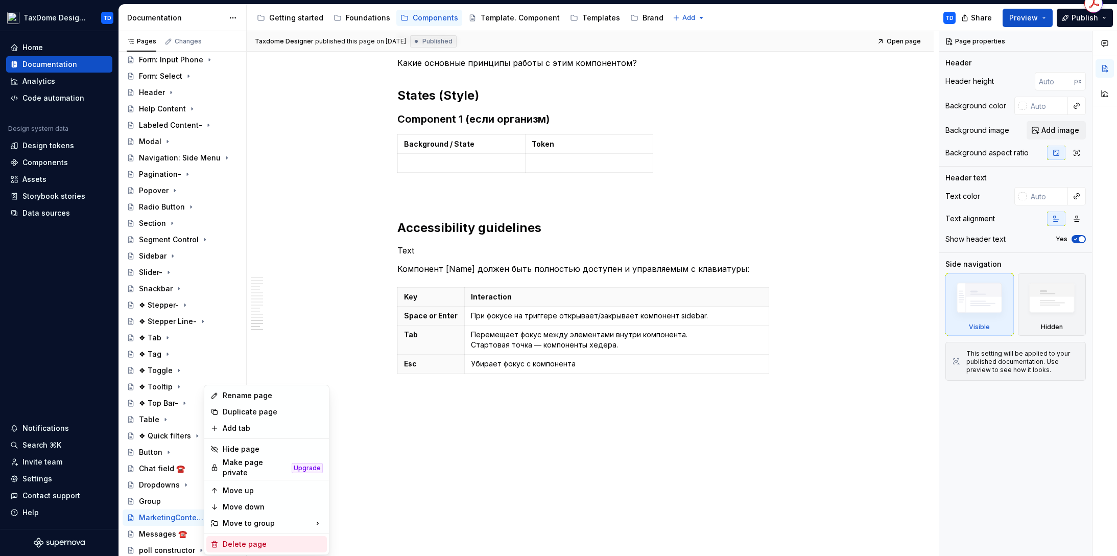
click at [240, 539] on div "Delete page" at bounding box center [273, 544] width 100 height 10
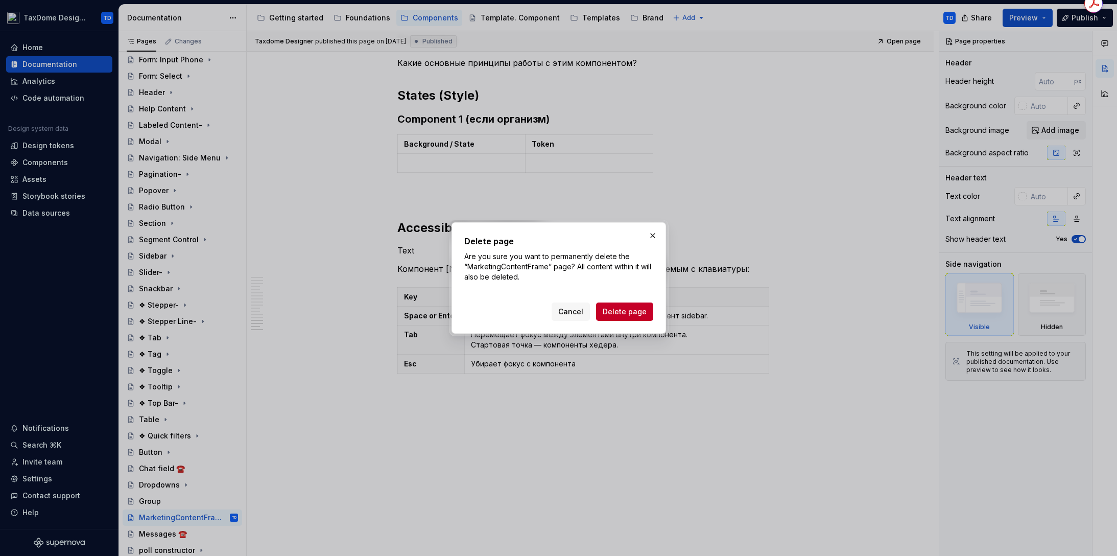
drag, startPoint x: 625, startPoint y: 315, endPoint x: 617, endPoint y: 317, distance: 8.3
click at [625, 315] on span "Delete page" at bounding box center [625, 311] width 44 height 10
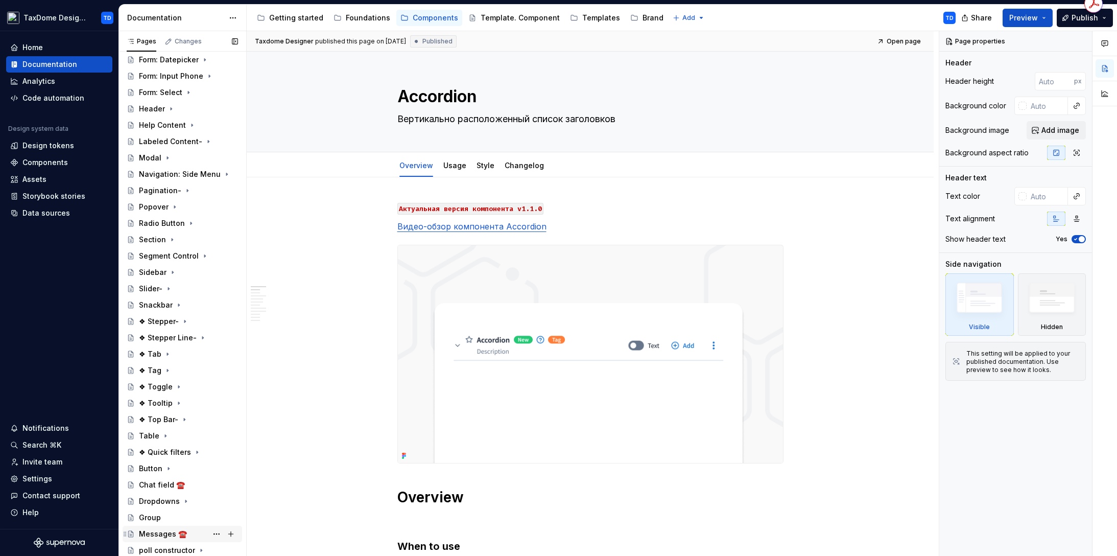
scroll to position [464, 0]
click at [153, 533] on div "Messages ☎️" at bounding box center [163, 534] width 48 height 10
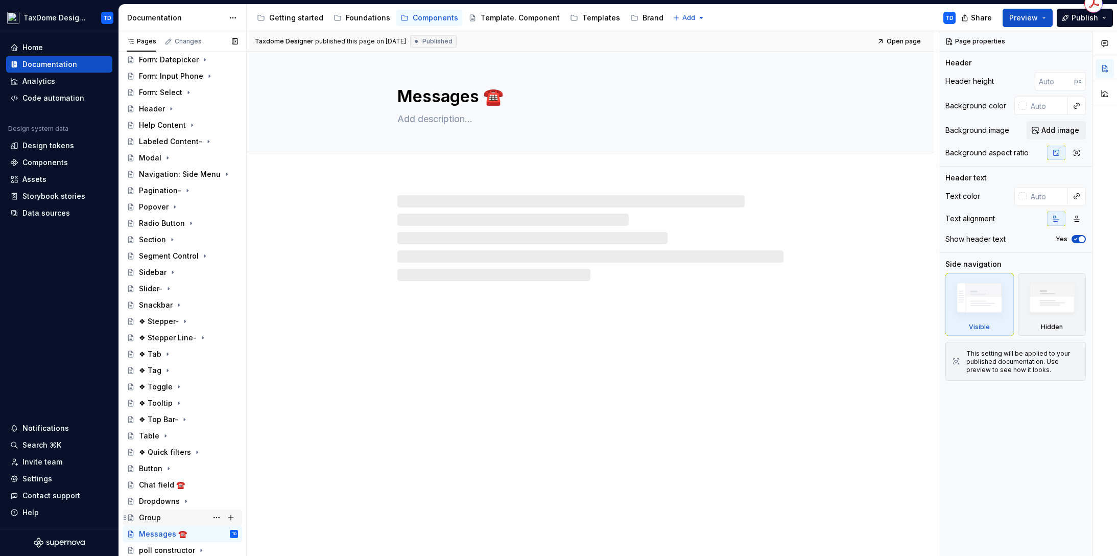
click at [156, 516] on div "Group" at bounding box center [150, 517] width 22 height 10
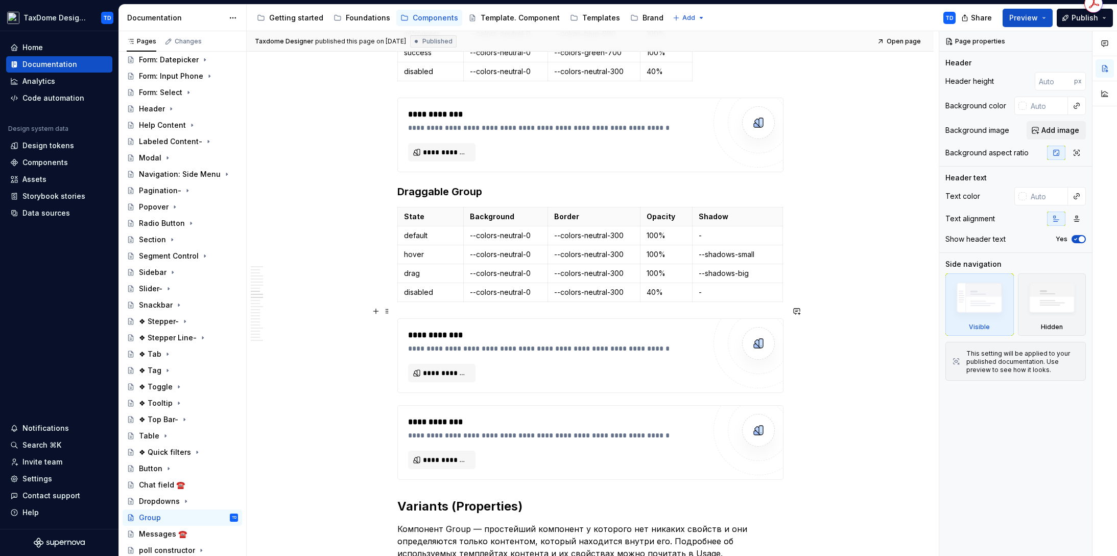
scroll to position [2348, 0]
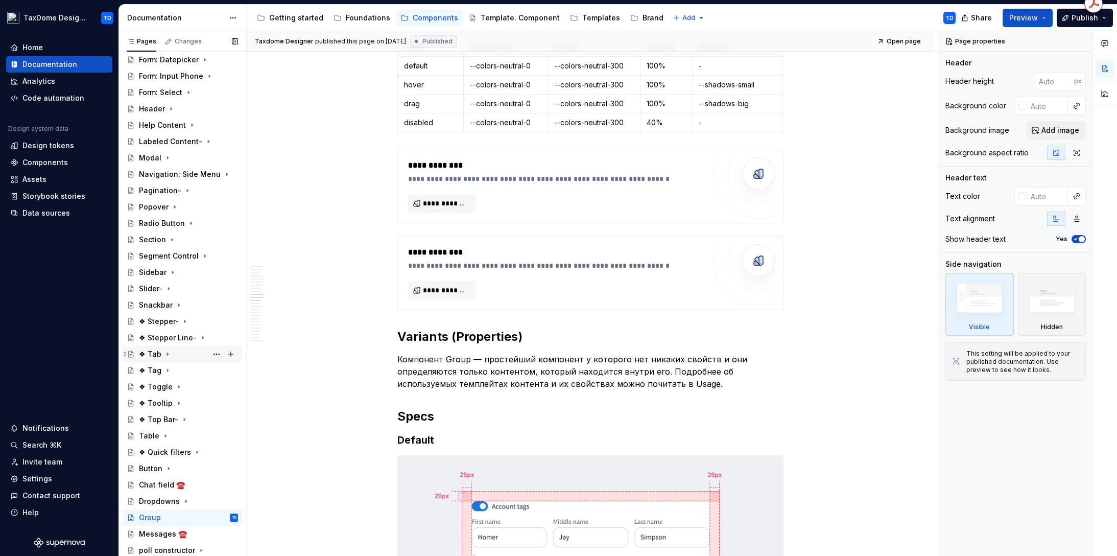
click at [151, 353] on div "❖ Tab" at bounding box center [150, 354] width 22 height 10
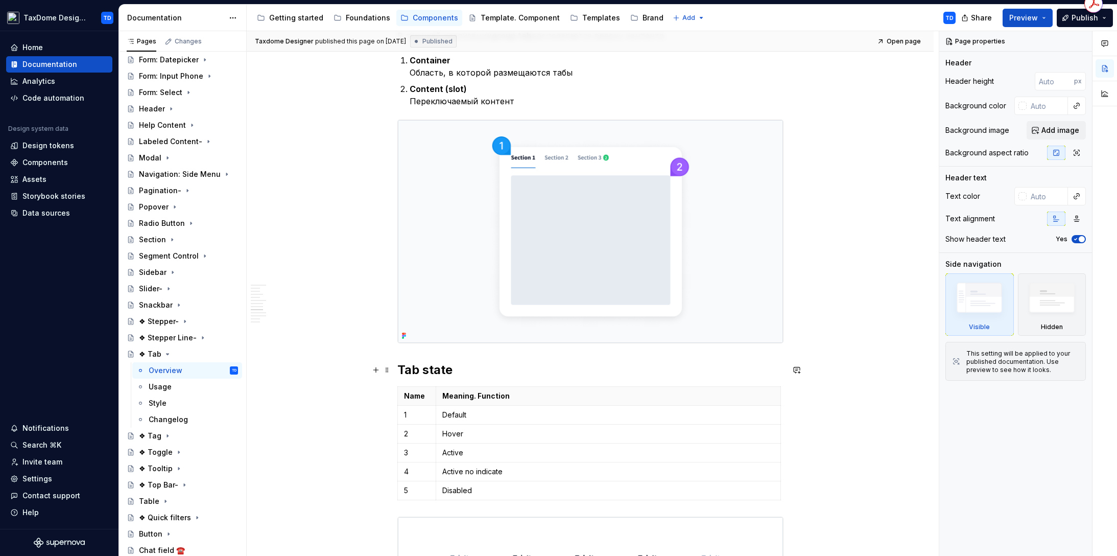
scroll to position [2173, 0]
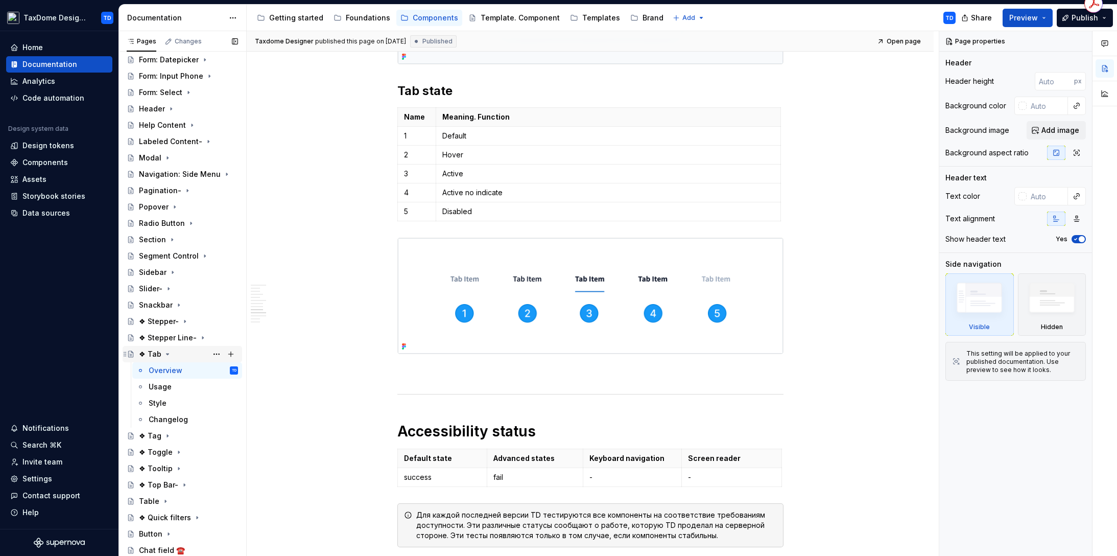
click at [163, 353] on icon "Page tree" at bounding box center [167, 354] width 8 height 8
type textarea "*"
